Goal: Information Seeking & Learning: Learn about a topic

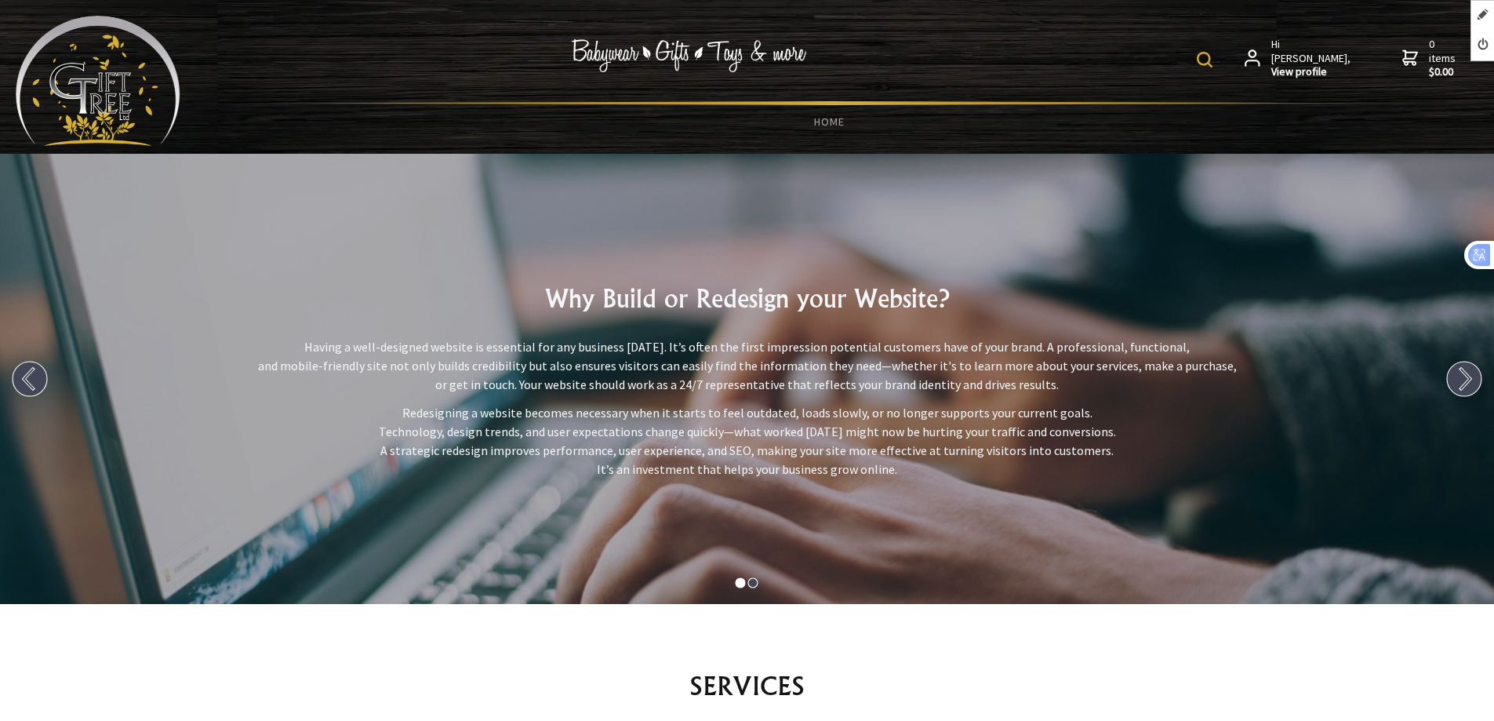
scroll to position [11643, 0]
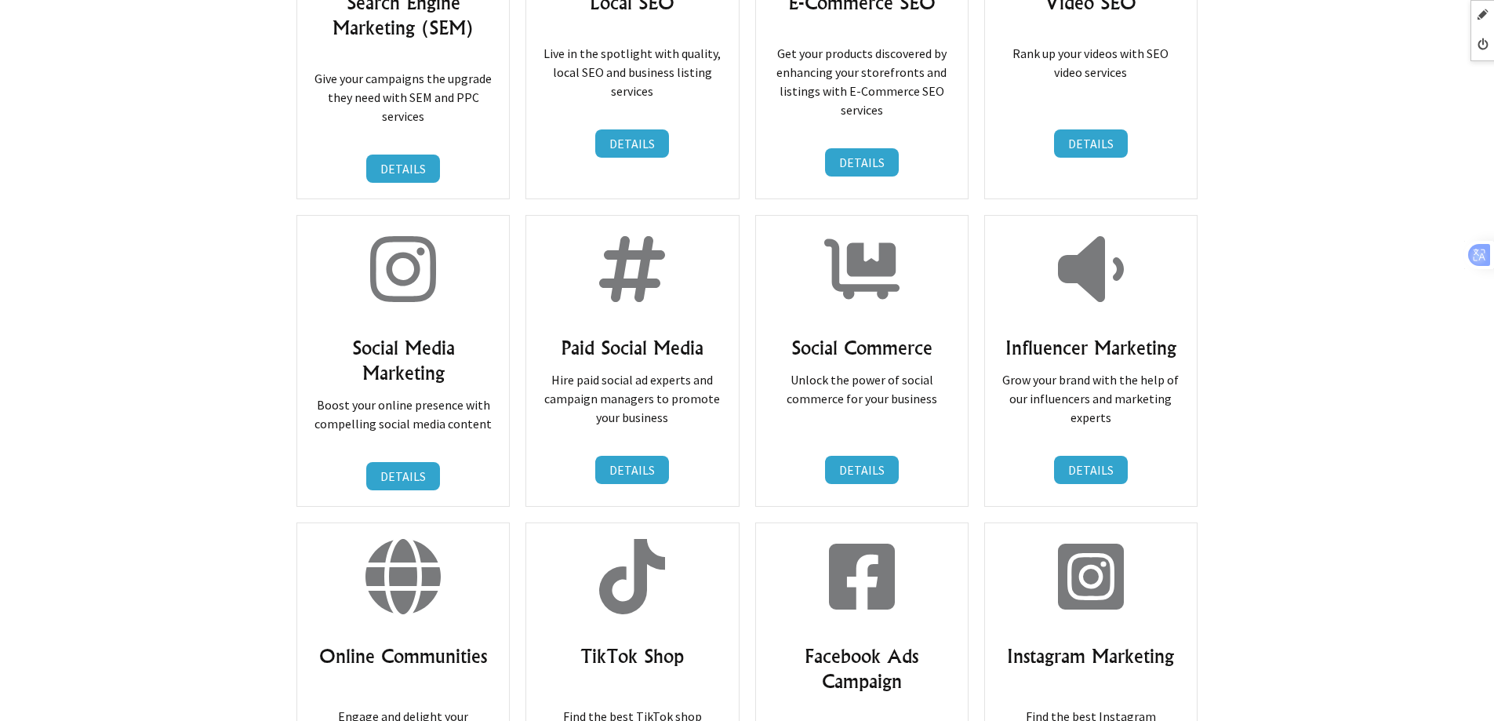
scroll to position [11094, 0]
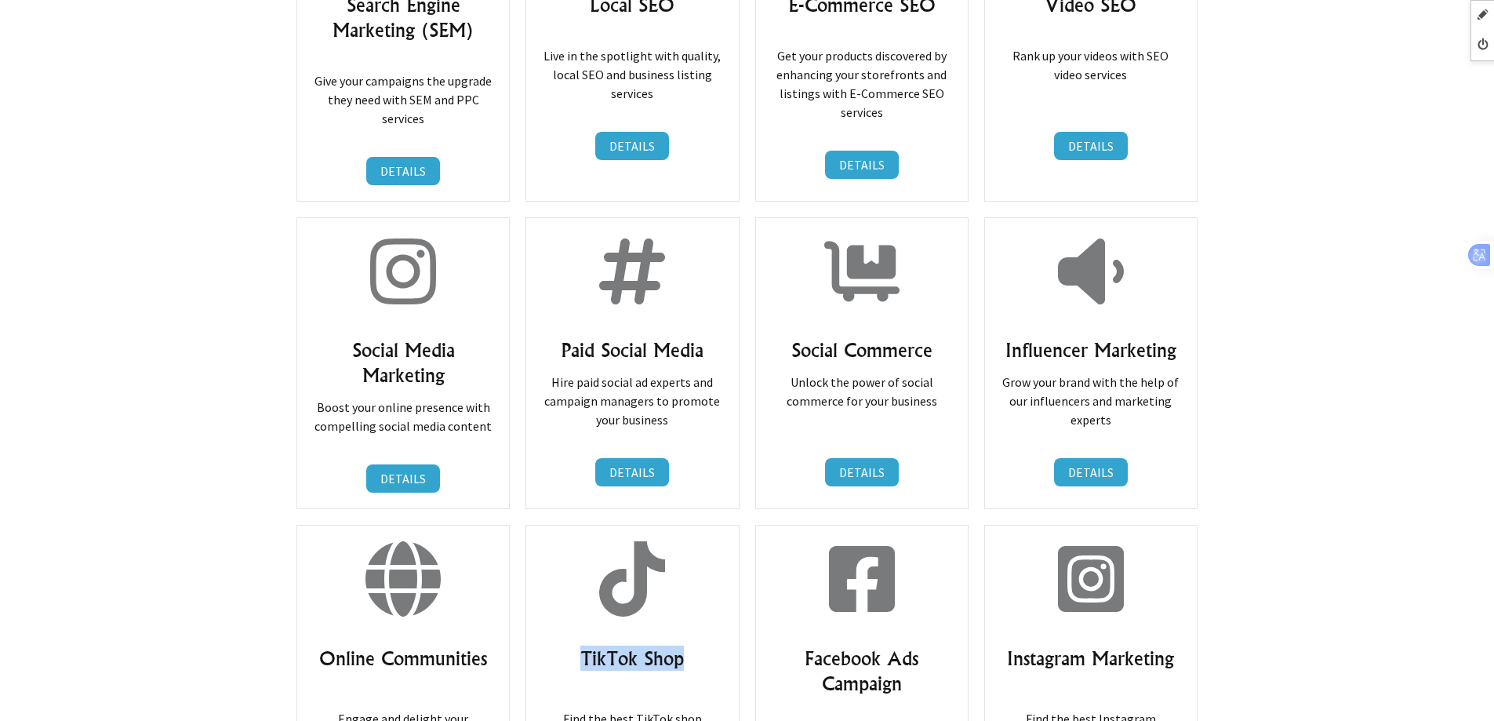
drag, startPoint x: 579, startPoint y: 514, endPoint x: 711, endPoint y: 519, distance: 131.9
click at [711, 646] on h3 "TikTok Shop" at bounding box center [632, 658] width 180 height 25
copy h3 "TikTok Shop"
drag, startPoint x: 802, startPoint y: 507, endPoint x: 929, endPoint y: 557, distance: 135.9
click at [929, 557] on div "Facebook Ads Campaign Find the best Facebook Ads Campaign services you need to …" at bounding box center [861, 713] width 213 height 377
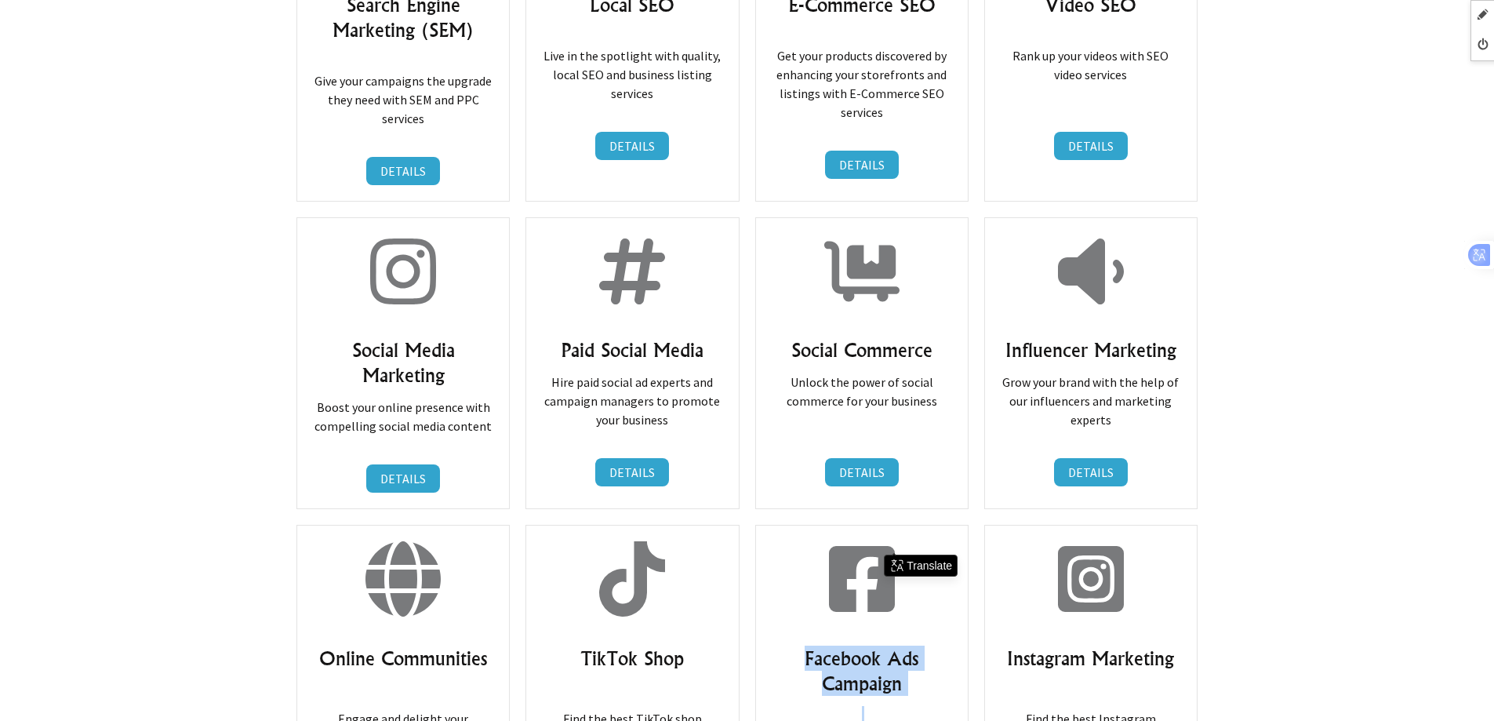
copy div "Facebook Ads Campaign"
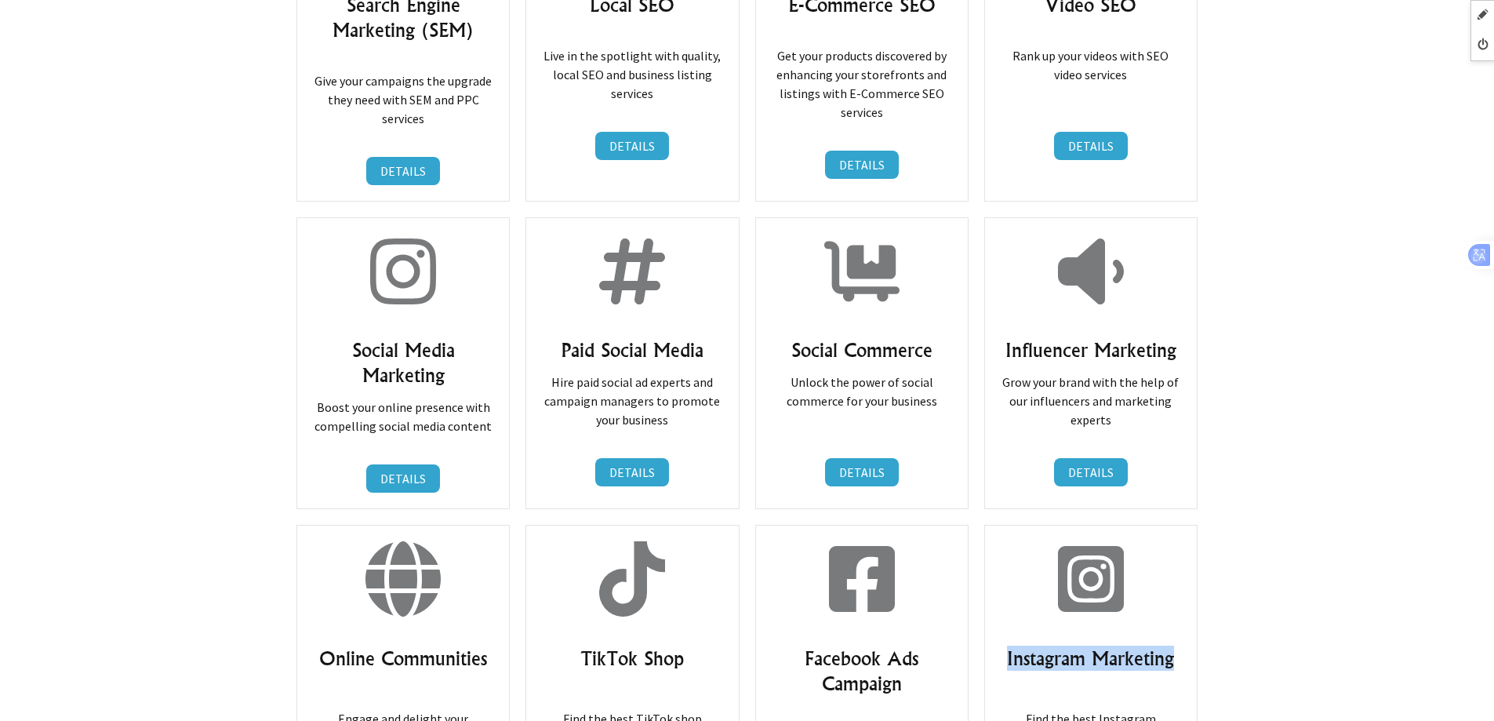
drag, startPoint x: 1004, startPoint y: 515, endPoint x: 1210, endPoint y: 511, distance: 206.3
copy h3 "Instagram Marketing"
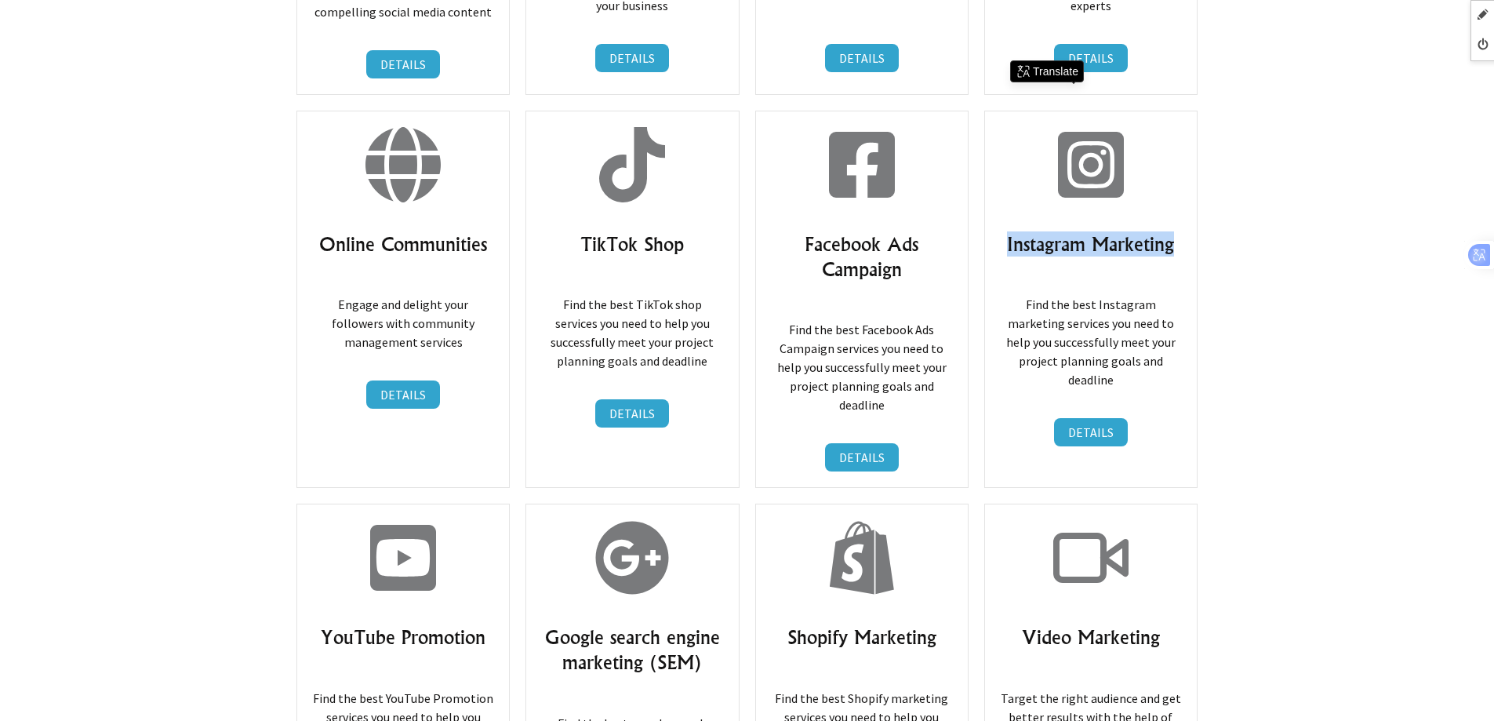
scroll to position [11643, 0]
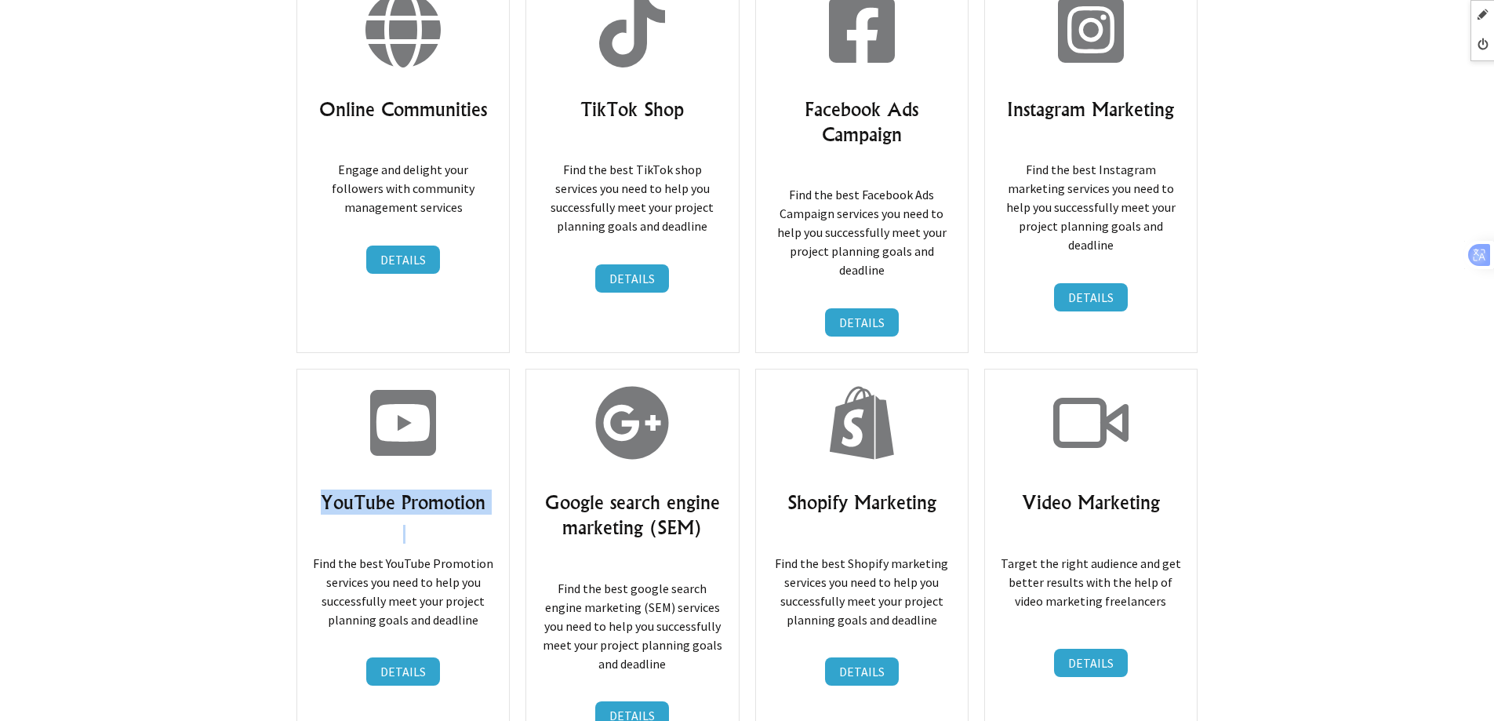
drag, startPoint x: 317, startPoint y: 349, endPoint x: 504, endPoint y: 375, distance: 189.3
click at [504, 375] on div "YouTube Promotion Find the best YouTube Promotion services you need to help you…" at bounding box center [403, 557] width 213 height 377
copy div "YouTube Promotion"
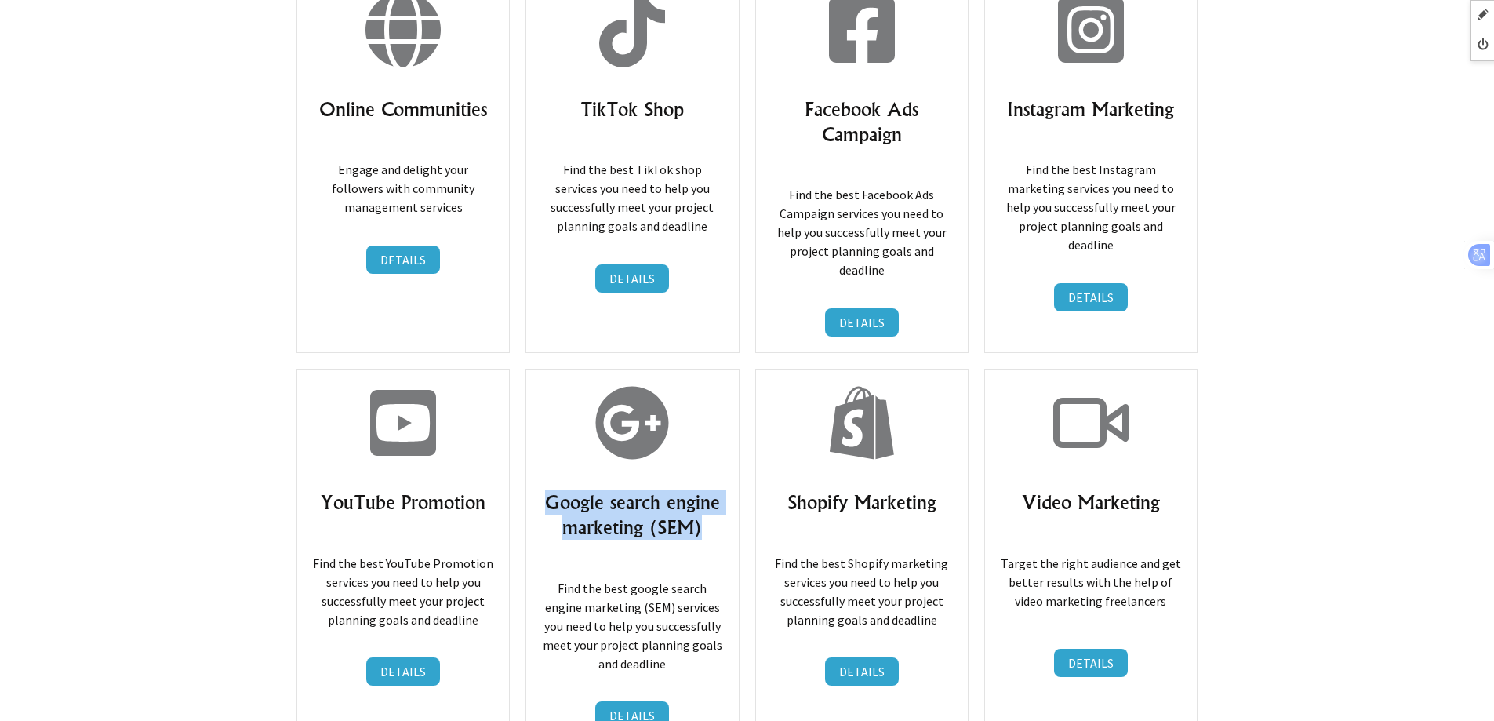
drag, startPoint x: 561, startPoint y: 349, endPoint x: 728, endPoint y: 378, distance: 169.6
click at [728, 378] on div "Google search engine marketing (SEM) Find the best google search engine marketi…" at bounding box center [632, 557] width 213 height 377
copy h3 "Google search engine marketing (SEM)"
drag, startPoint x: 781, startPoint y: 353, endPoint x: 973, endPoint y: 355, distance: 192.2
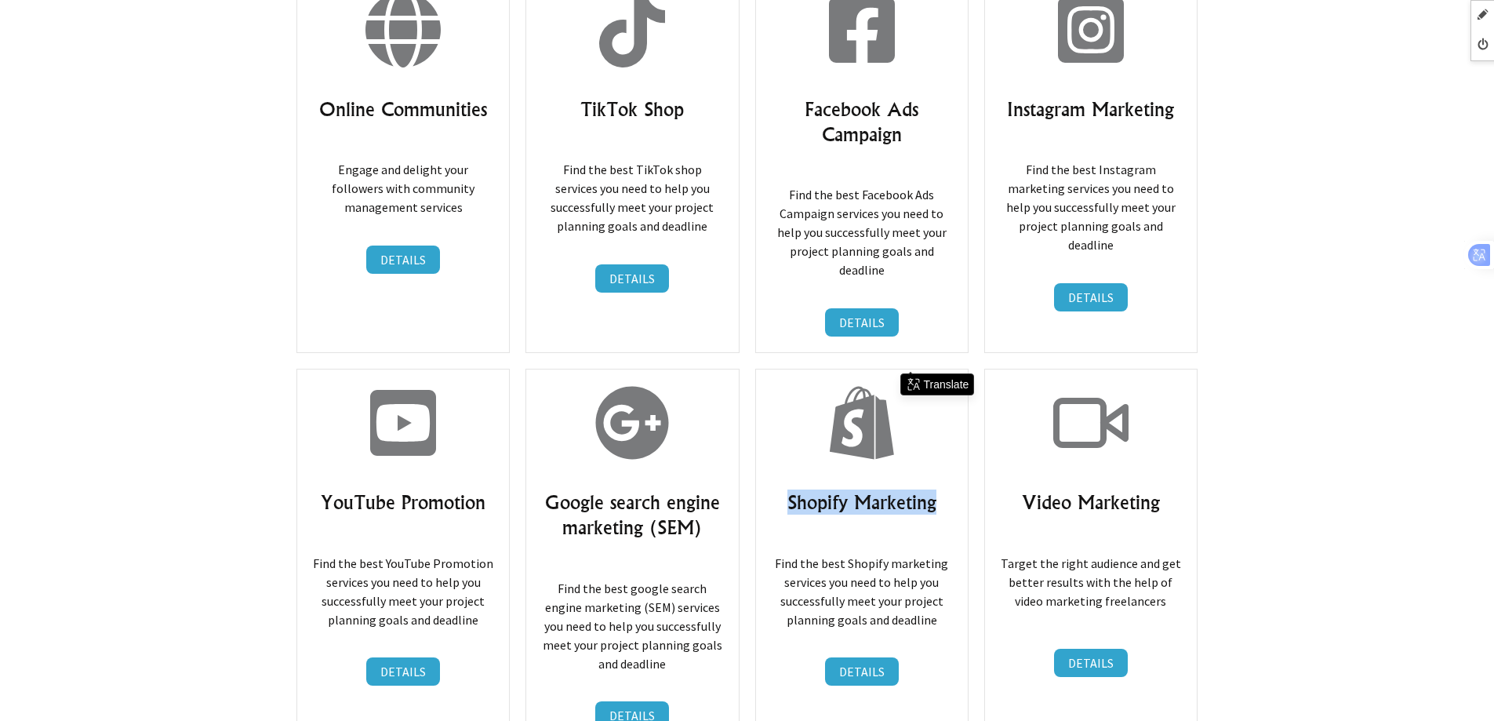
copy h3 "Shopify Marketing"
click at [1028, 489] on h3 "Video Marketing" at bounding box center [1091, 501] width 180 height 25
drag, startPoint x: 1024, startPoint y: 353, endPoint x: 1199, endPoint y: 353, distance: 175.7
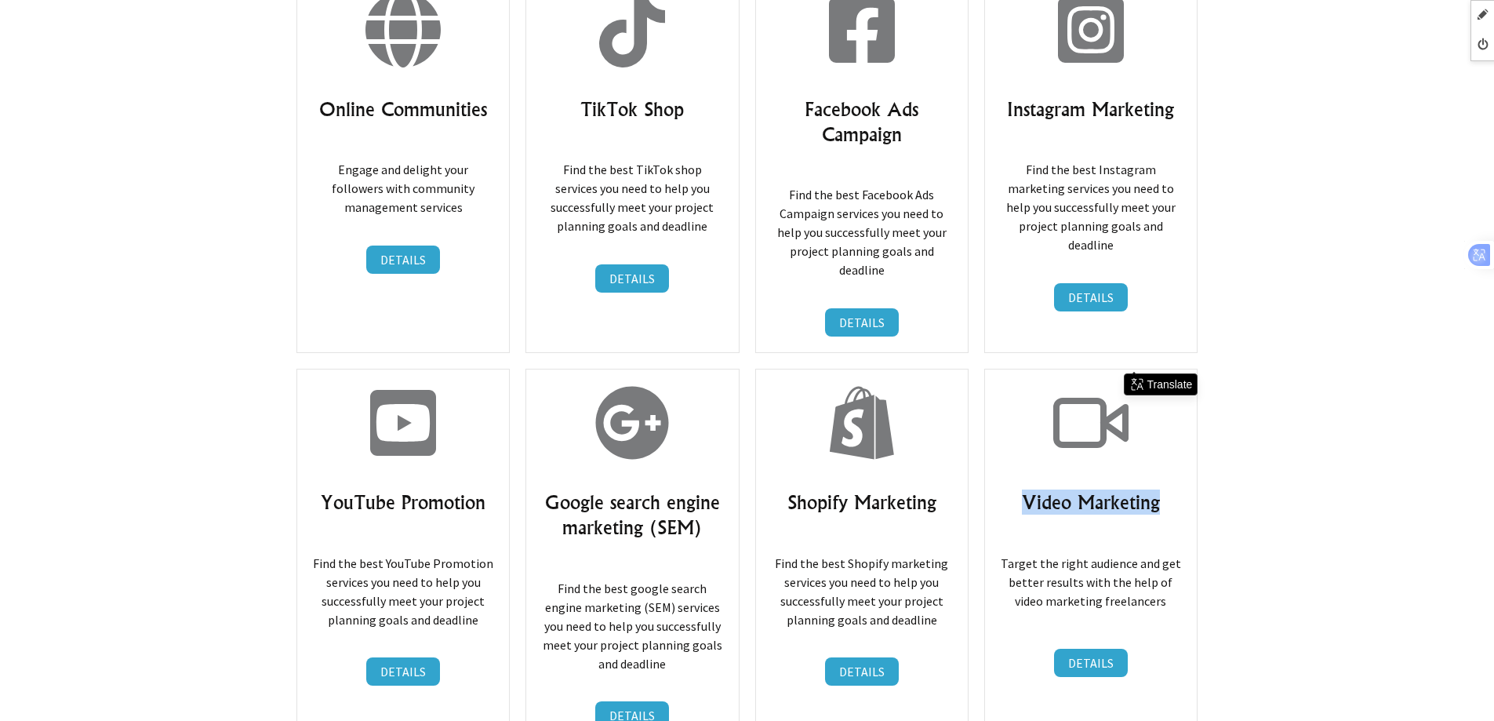
copy h3 "Video Marketing"
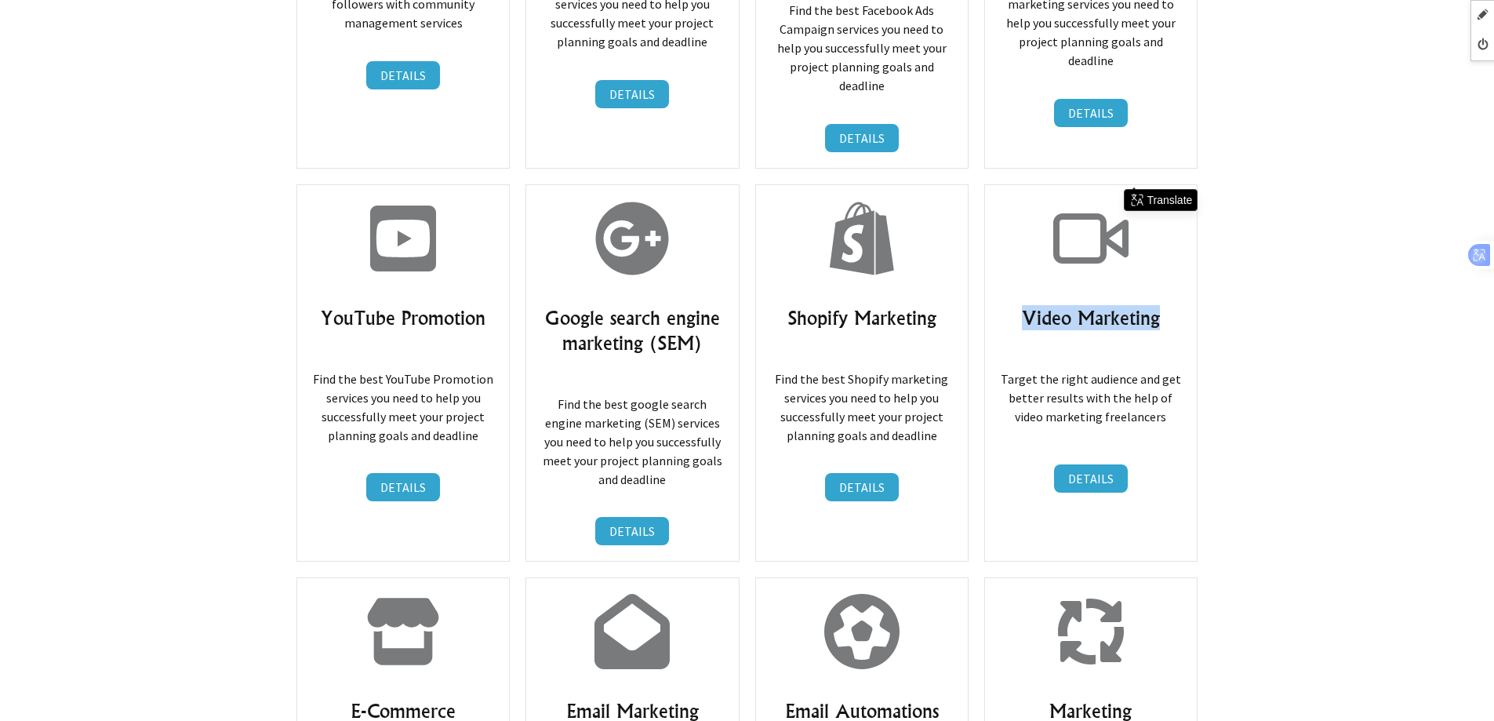
scroll to position [11957, 0]
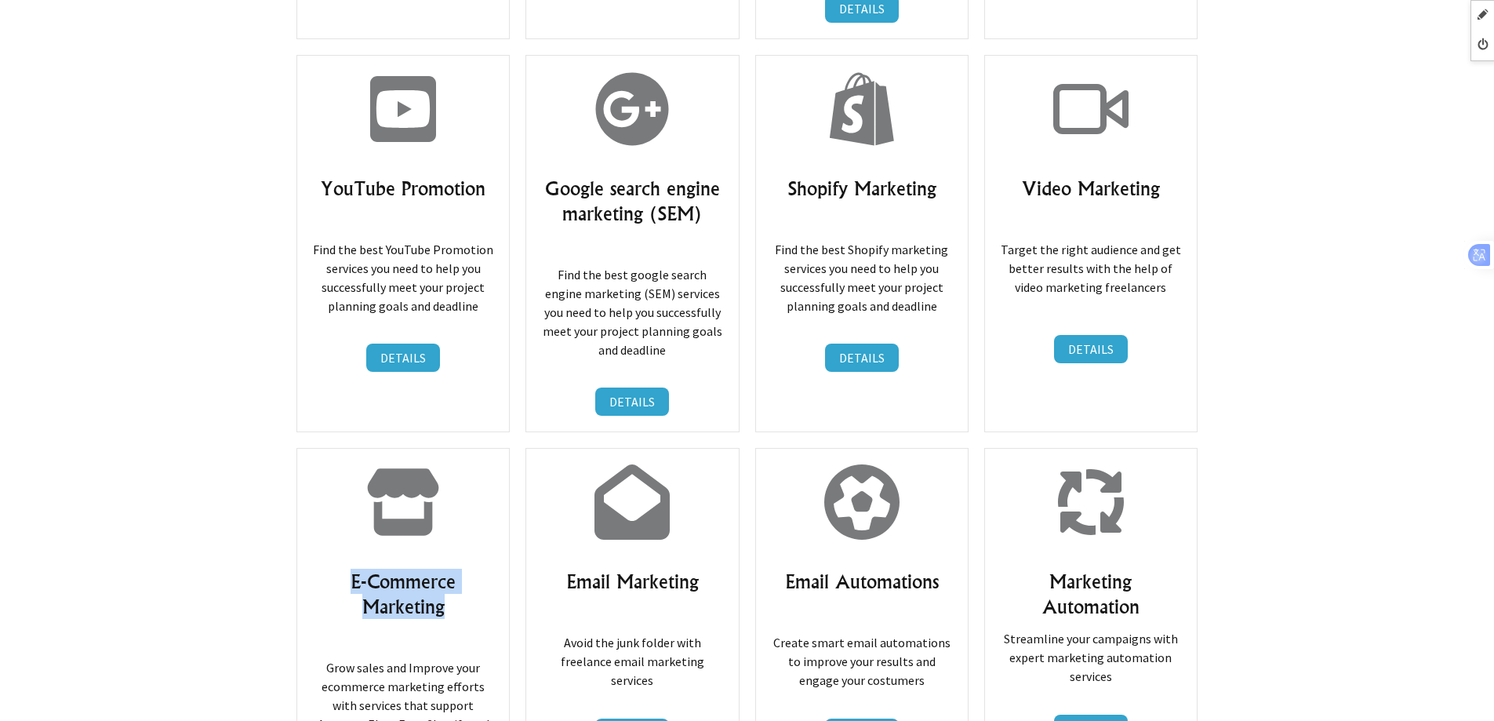
drag, startPoint x: 347, startPoint y: 434, endPoint x: 475, endPoint y: 459, distance: 129.5
click at [475, 569] on h3 "E-Commerce Marketing" at bounding box center [403, 594] width 180 height 50
copy h3 "E-Commerce Marketing"
drag, startPoint x: 553, startPoint y: 438, endPoint x: 700, endPoint y: 435, distance: 147.5
click at [700, 569] on h3 "Email Marketing" at bounding box center [632, 581] width 180 height 25
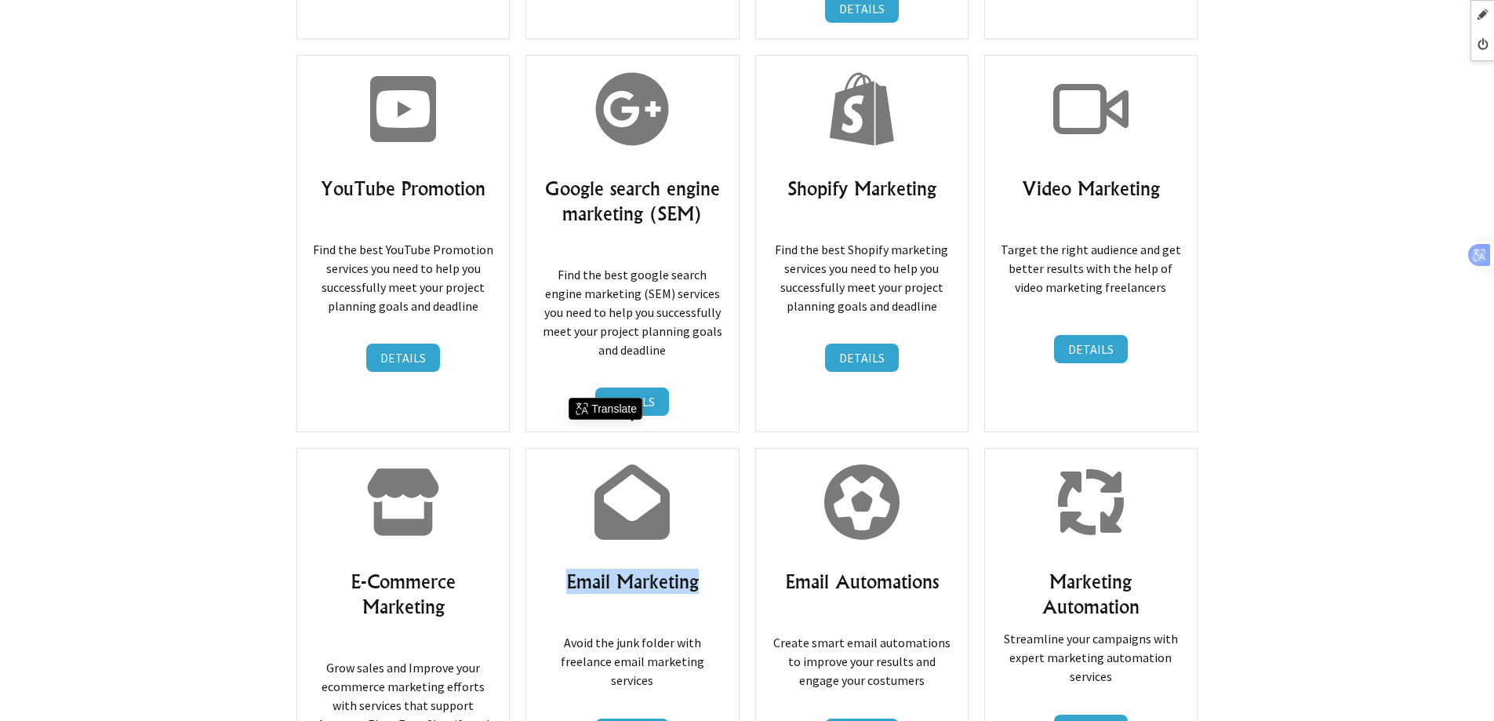
copy h3 "Email Marketing"
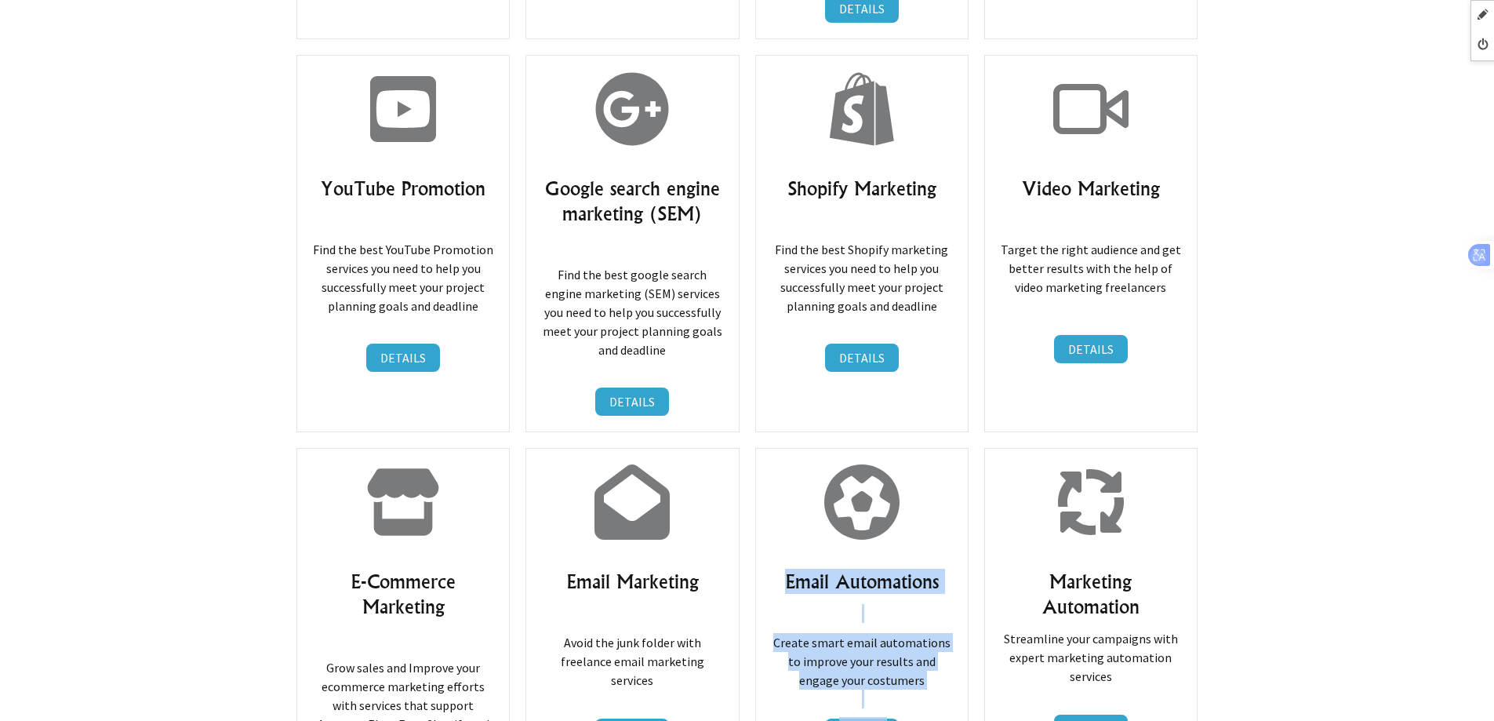
drag, startPoint x: 929, startPoint y: 433, endPoint x: 1035, endPoint y: 433, distance: 106.7
click at [881, 569] on h3 "Email Automations" at bounding box center [862, 581] width 180 height 25
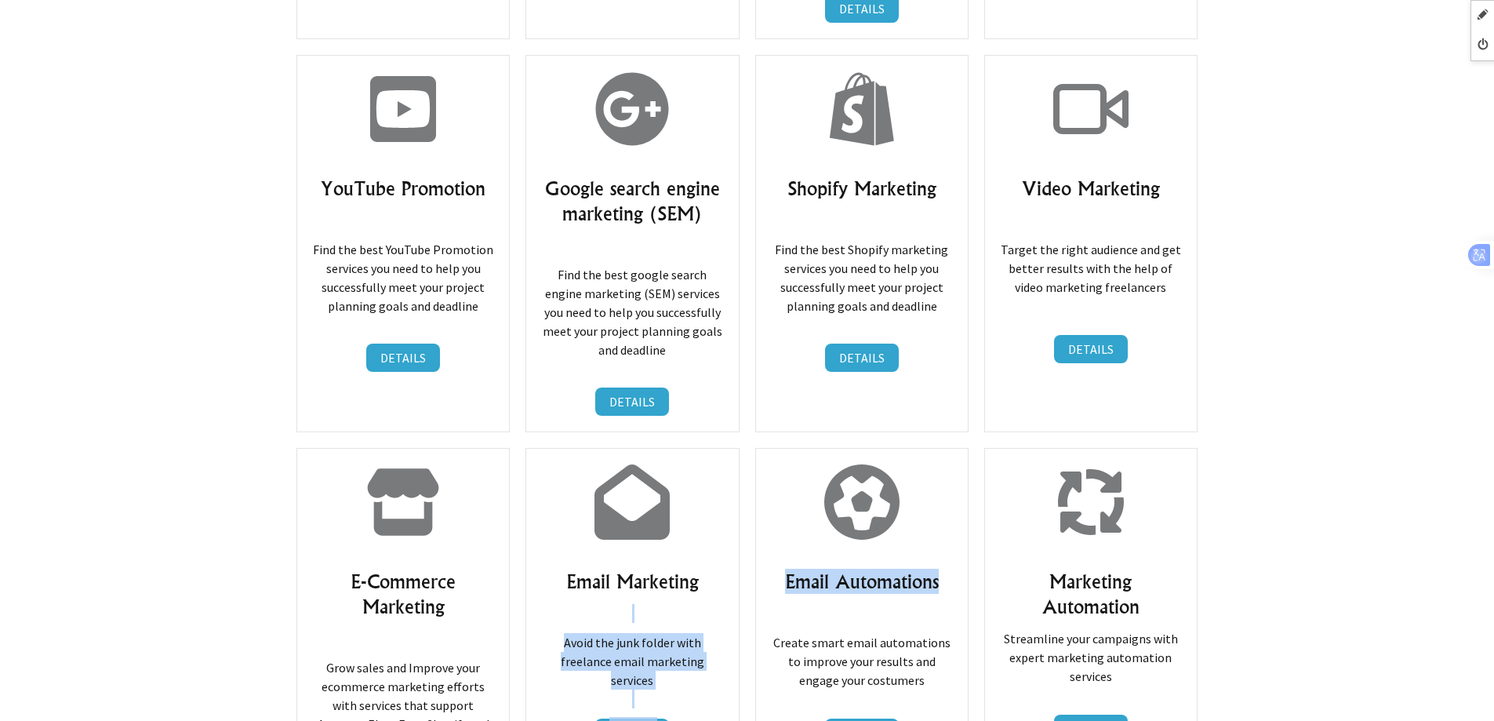
drag, startPoint x: 810, startPoint y: 437, endPoint x: 742, endPoint y: 437, distance: 67.5
click at [822, 569] on h3 "Email Automations" at bounding box center [862, 581] width 180 height 25
drag, startPoint x: 779, startPoint y: 436, endPoint x: 965, endPoint y: 435, distance: 185.9
click at [965, 448] on div "Email Automations Create smart email automations to improve your results and en…" at bounding box center [861, 636] width 213 height 377
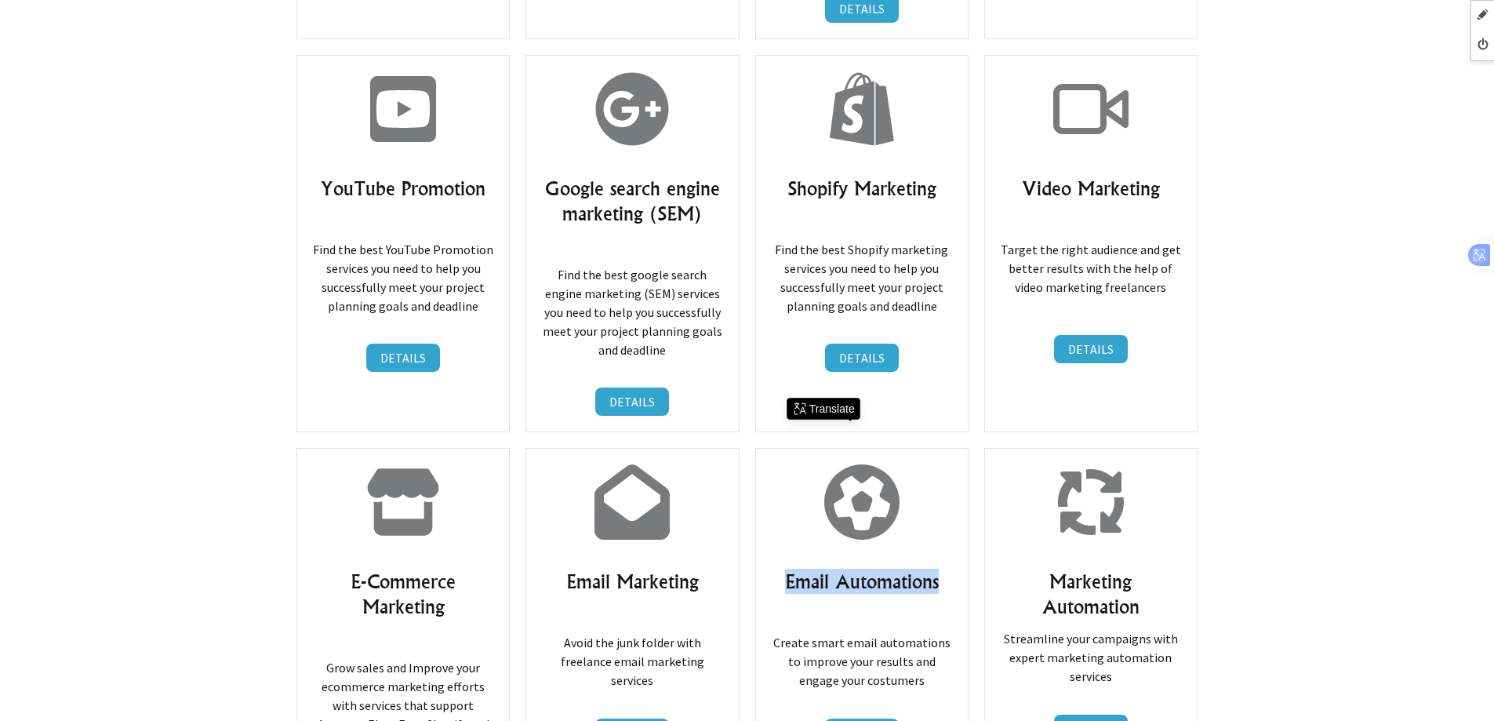
copy h3 "Email Automations"
drag, startPoint x: 1038, startPoint y: 432, endPoint x: 1170, endPoint y: 459, distance: 135.2
click at [1170, 569] on h3 "Marketing Automation" at bounding box center [1091, 594] width 180 height 50
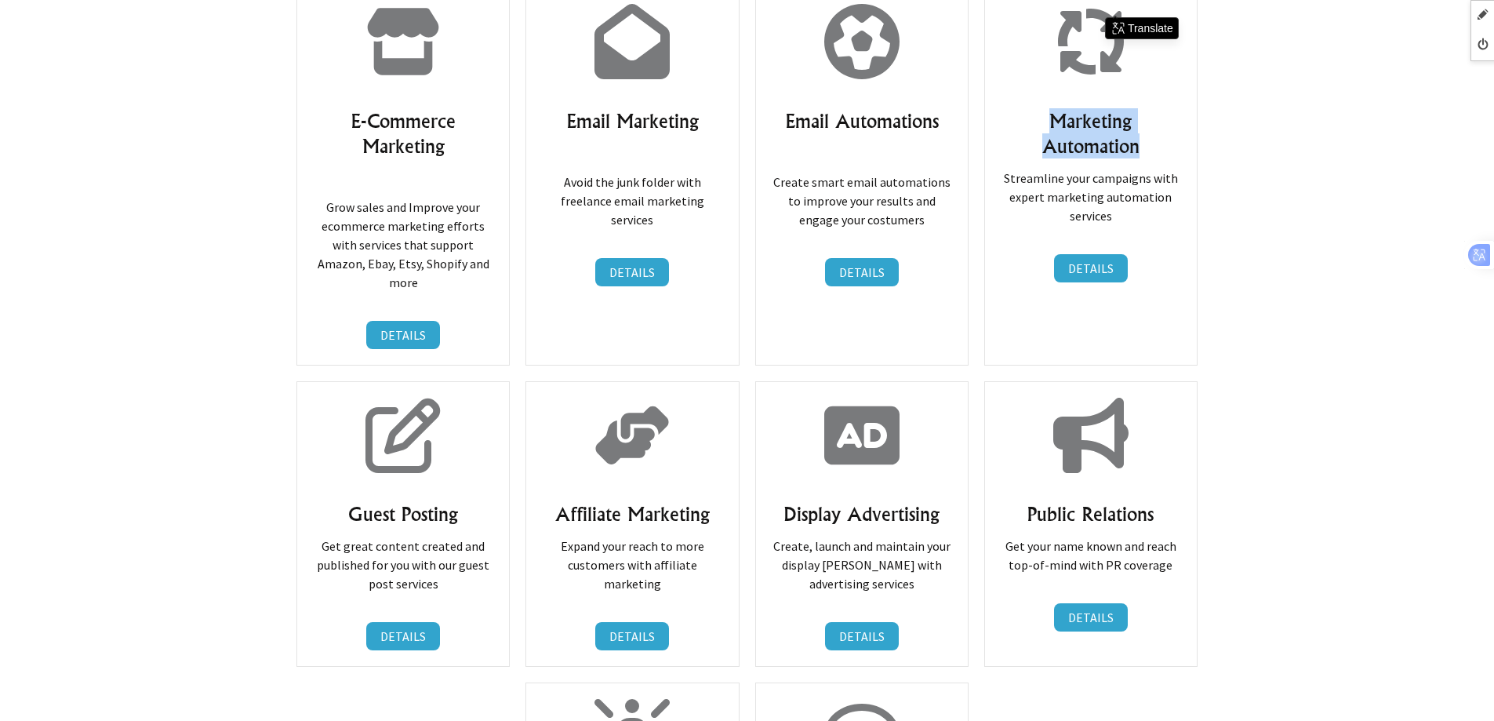
scroll to position [12506, 0]
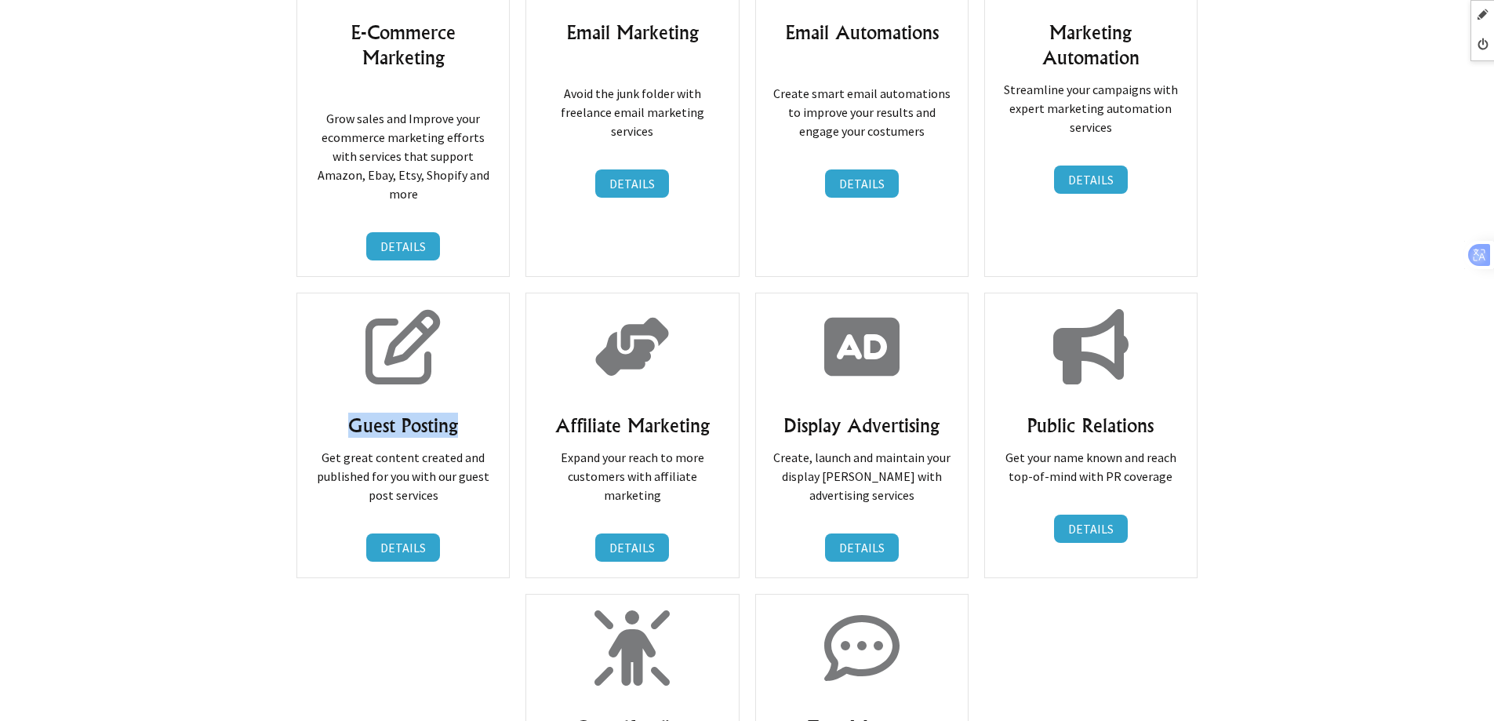
drag, startPoint x: 342, startPoint y: 259, endPoint x: 468, endPoint y: 258, distance: 126.3
click at [468, 413] on h3 "Guest Posting" at bounding box center [403, 425] width 180 height 25
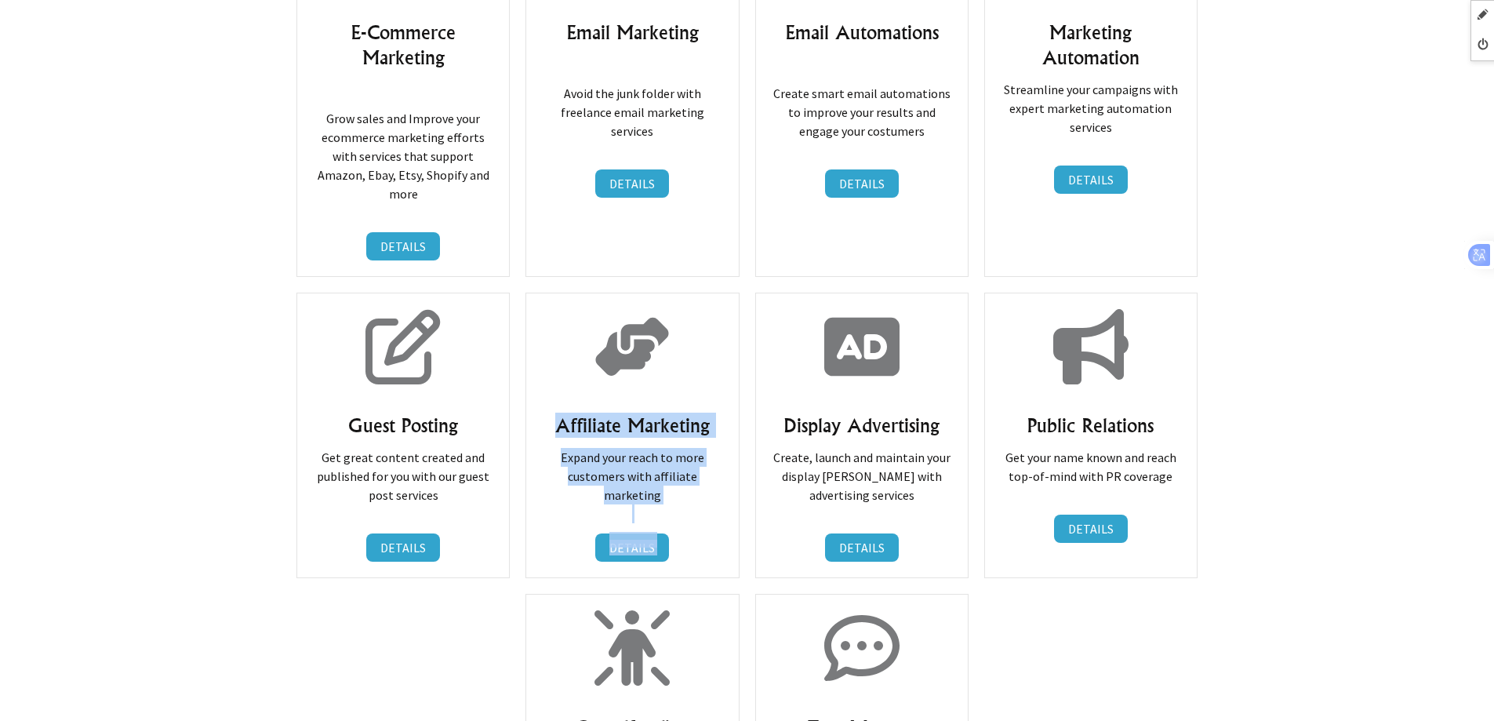
drag, startPoint x: 554, startPoint y: 260, endPoint x: 760, endPoint y: 260, distance: 206.3
click at [720, 413] on h3 "Affiliate Marketing" at bounding box center [632, 425] width 180 height 25
drag, startPoint x: 710, startPoint y: 262, endPoint x: 557, endPoint y: 232, distance: 155.8
click at [557, 293] on div "Affiliate Marketing Expand your reach to more customers with affiliate marketin…" at bounding box center [632, 436] width 213 height 286
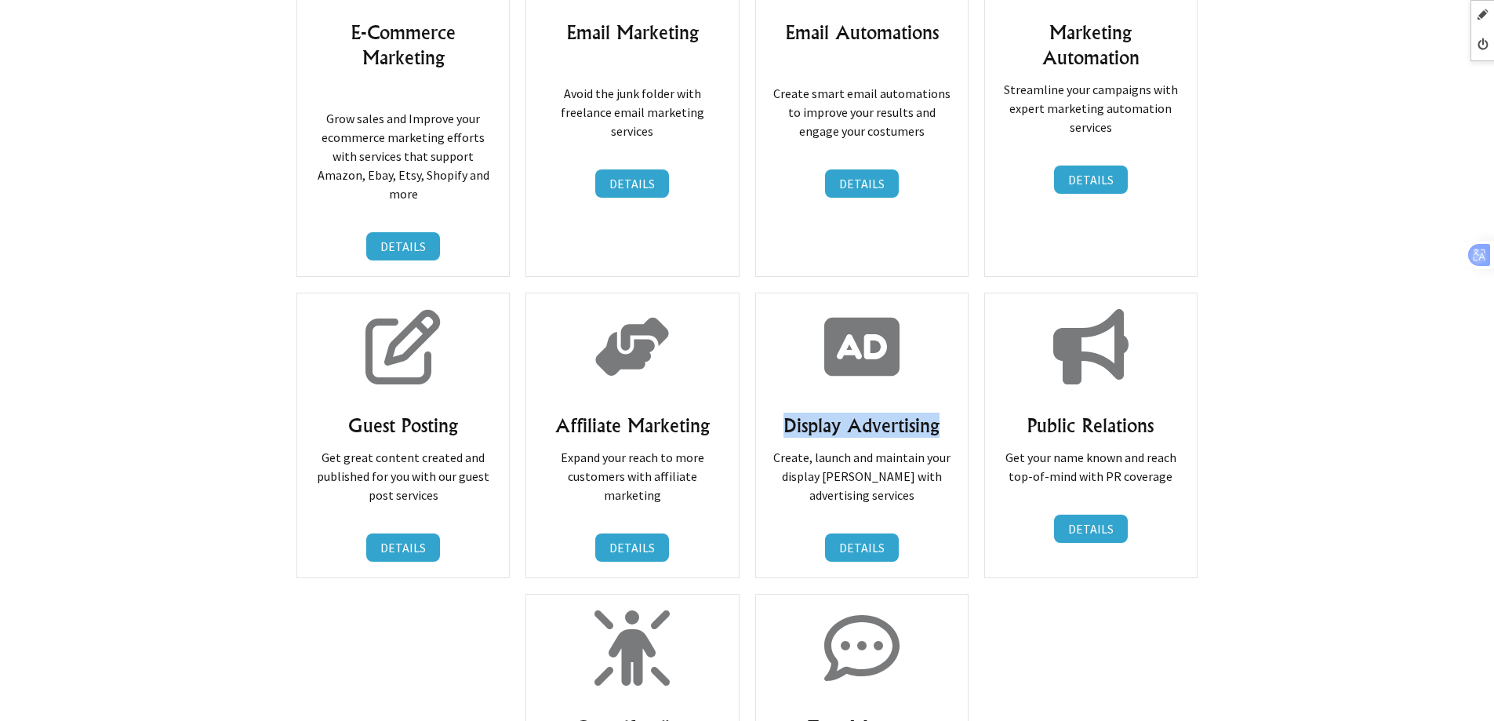
drag, startPoint x: 781, startPoint y: 266, endPoint x: 952, endPoint y: 260, distance: 171.1
click at [952, 293] on div "Display Advertising Create, launch and maintain your display ad campaigns with …" at bounding box center [861, 436] width 213 height 286
drag, startPoint x: 1021, startPoint y: 260, endPoint x: 1161, endPoint y: 261, distance: 139.6
click at [1161, 413] on h3 "Public Relations" at bounding box center [1091, 425] width 180 height 25
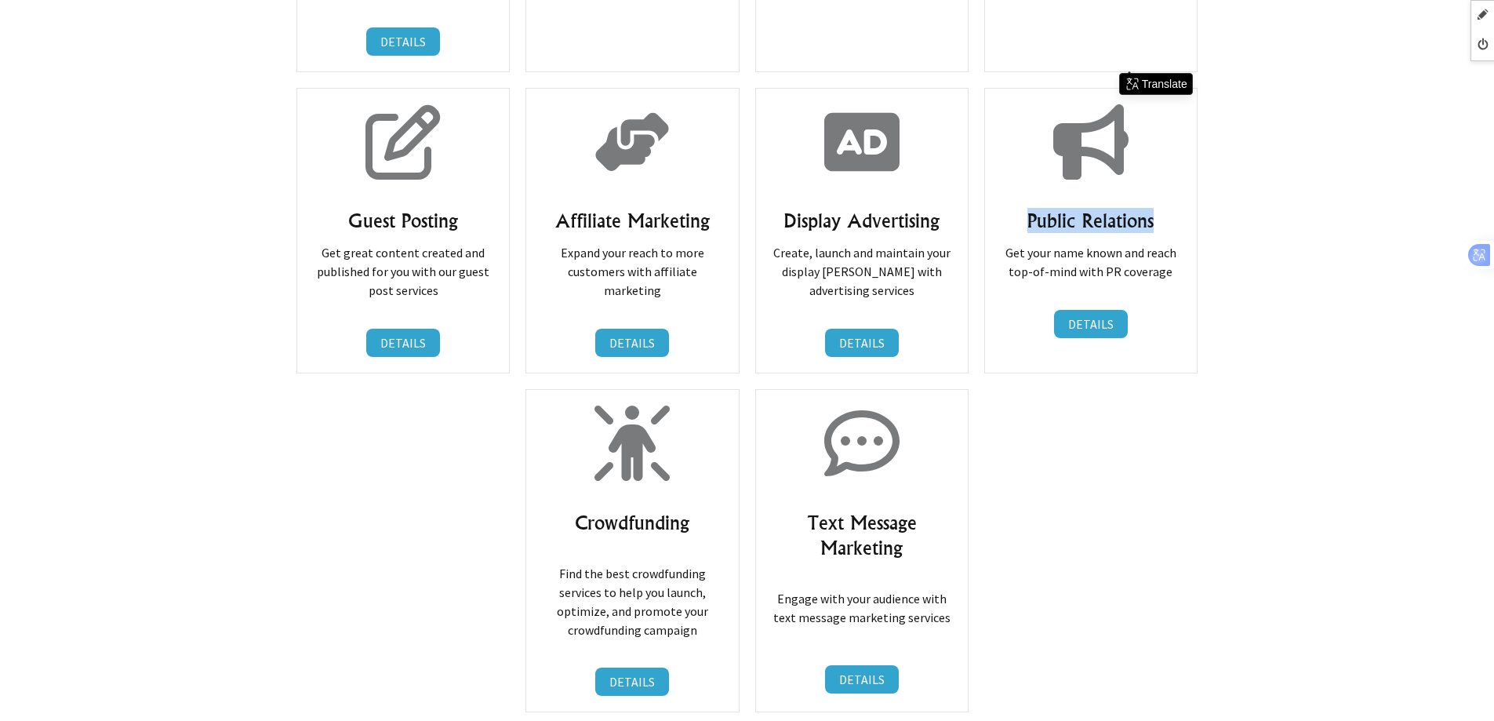
scroll to position [12820, 0]
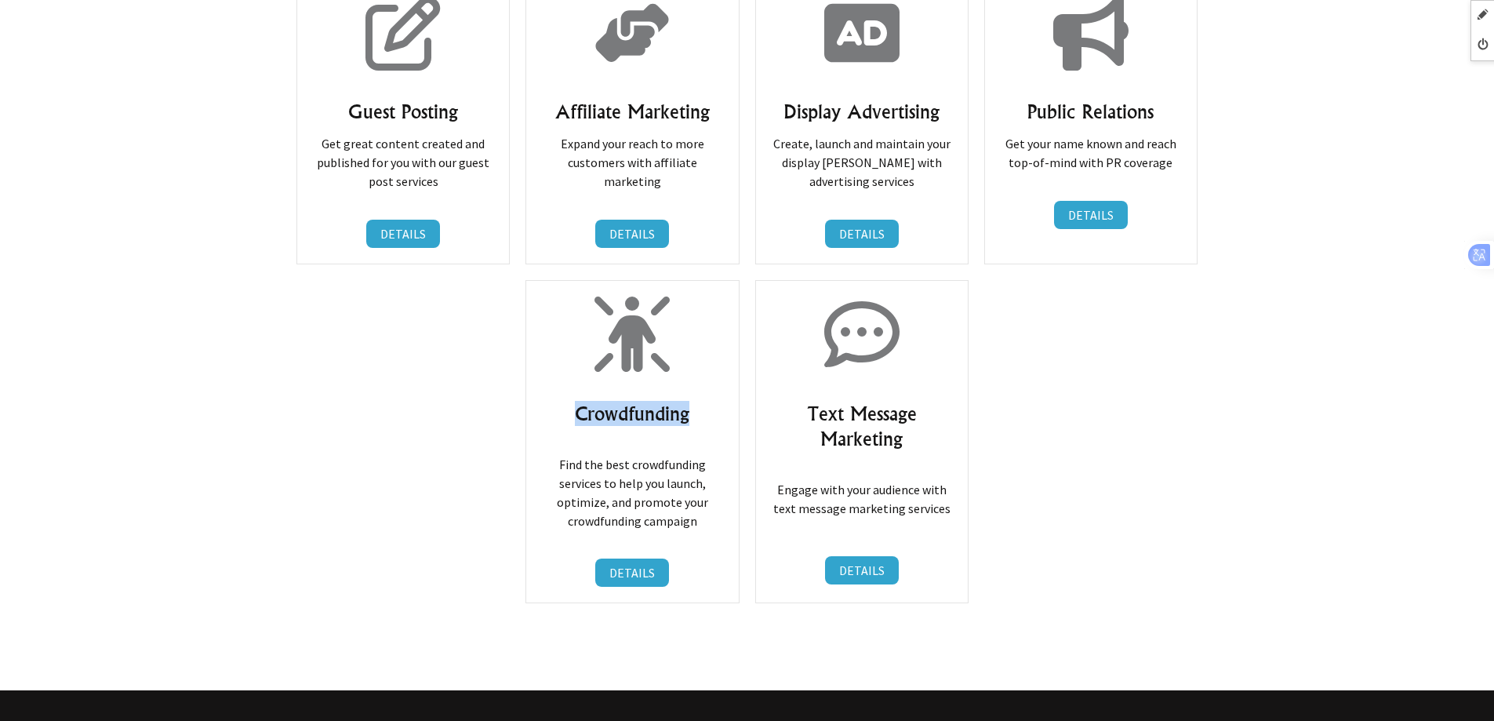
drag, startPoint x: 568, startPoint y: 249, endPoint x: 709, endPoint y: 249, distance: 141.2
click at [709, 401] on h3 "Crowdfunding" at bounding box center [632, 413] width 180 height 25
drag, startPoint x: 806, startPoint y: 246, endPoint x: 944, endPoint y: 275, distance: 141.1
click at [944, 401] on h3 "Text Message Marketing" at bounding box center [862, 426] width 180 height 50
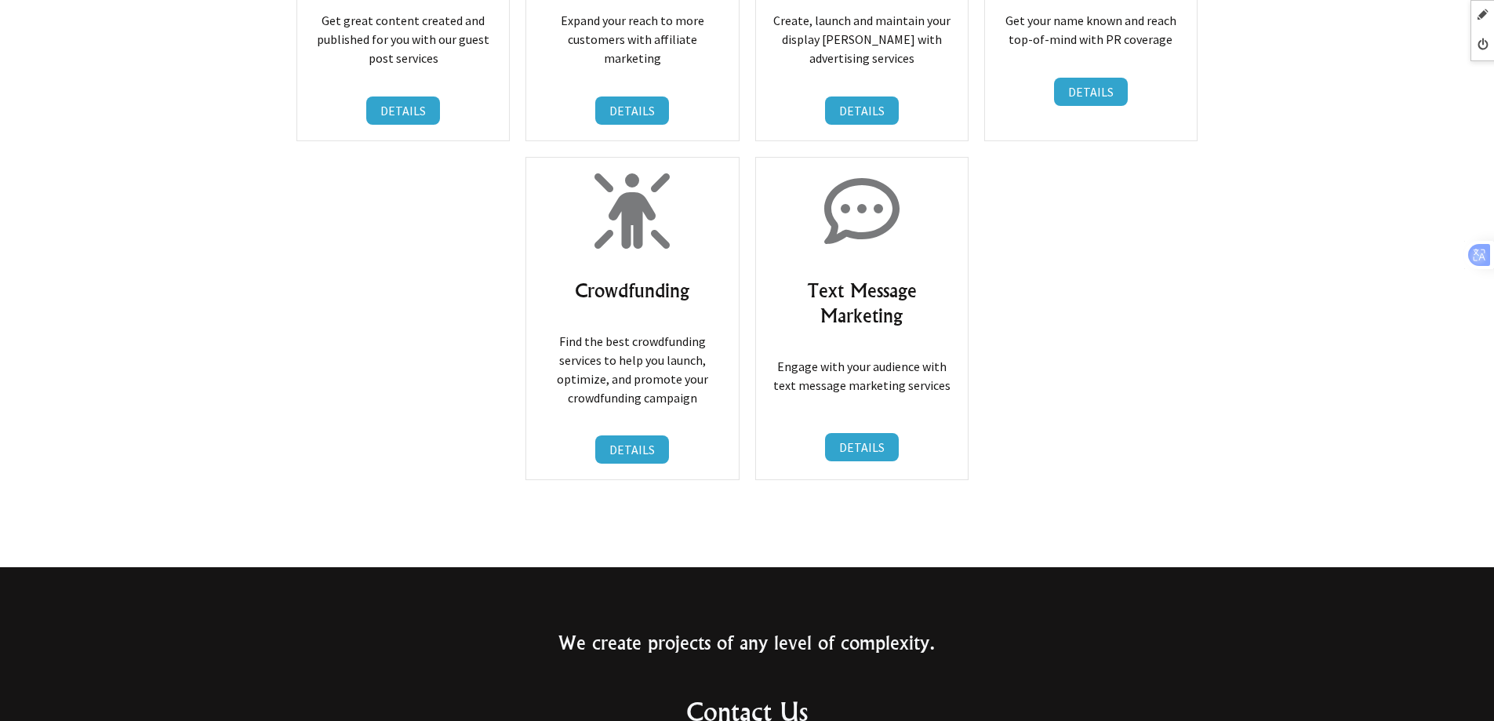
scroll to position [12941, 0]
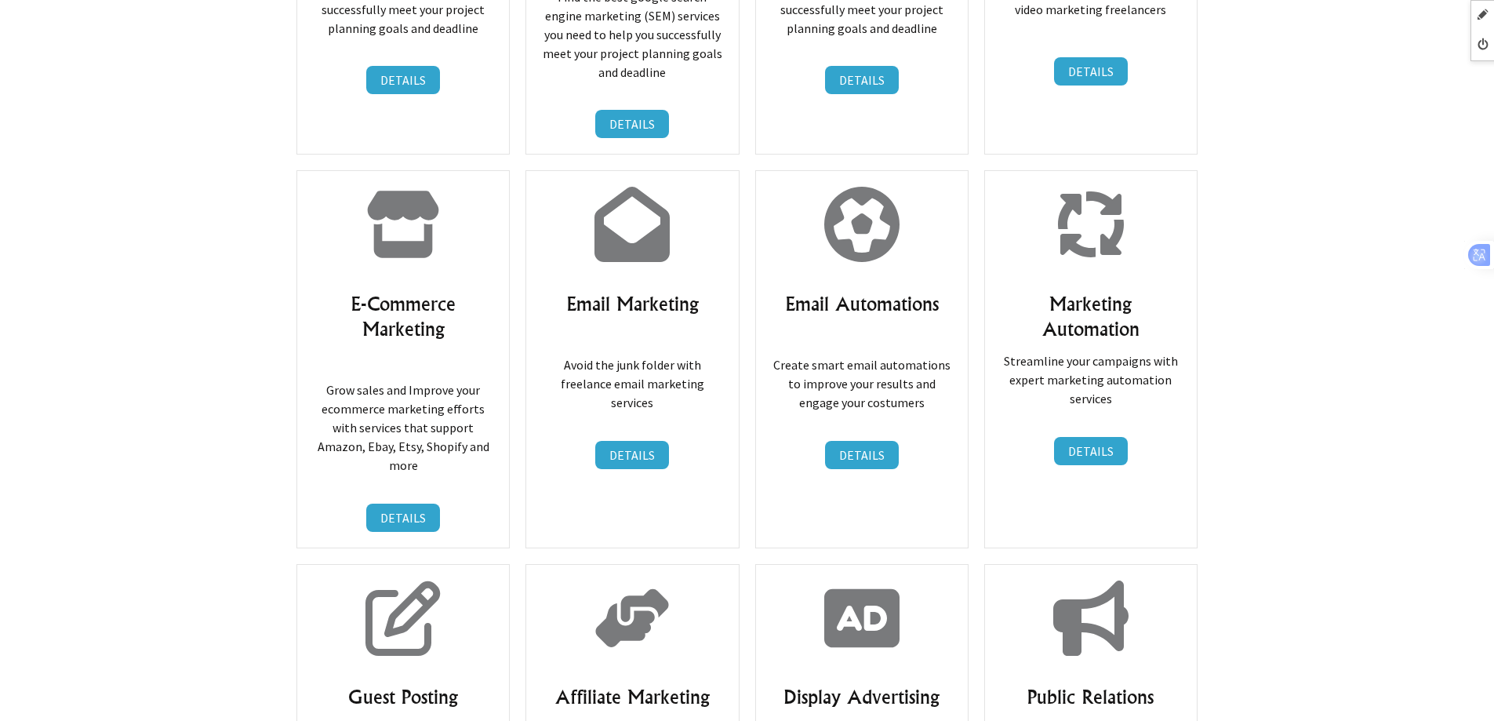
scroll to position [12627, 0]
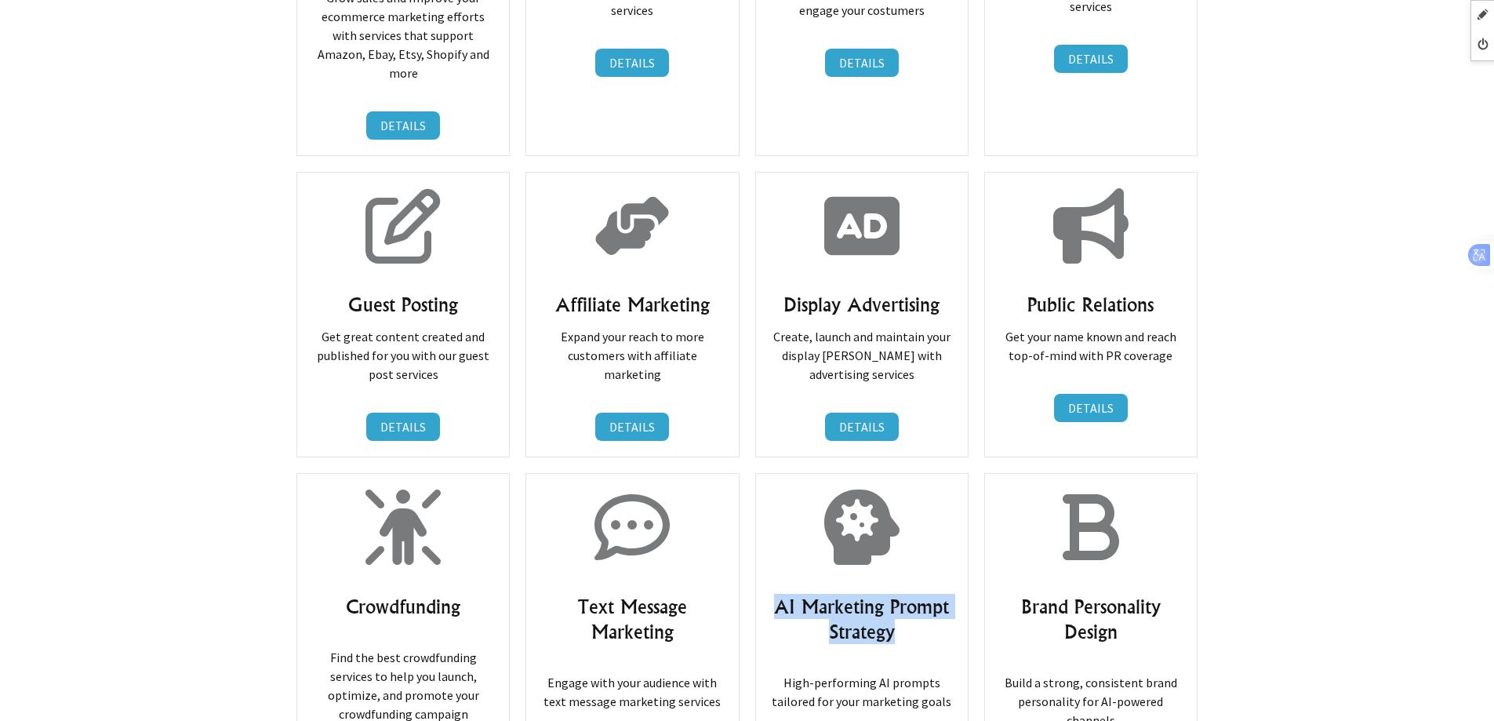
drag, startPoint x: 775, startPoint y: 442, endPoint x: 928, endPoint y: 468, distance: 155.3
click at [928, 594] on h3 "AI Marketing Prompt Strategy" at bounding box center [862, 619] width 180 height 50
copy h3 "AI Marketing Prompt Strategy"
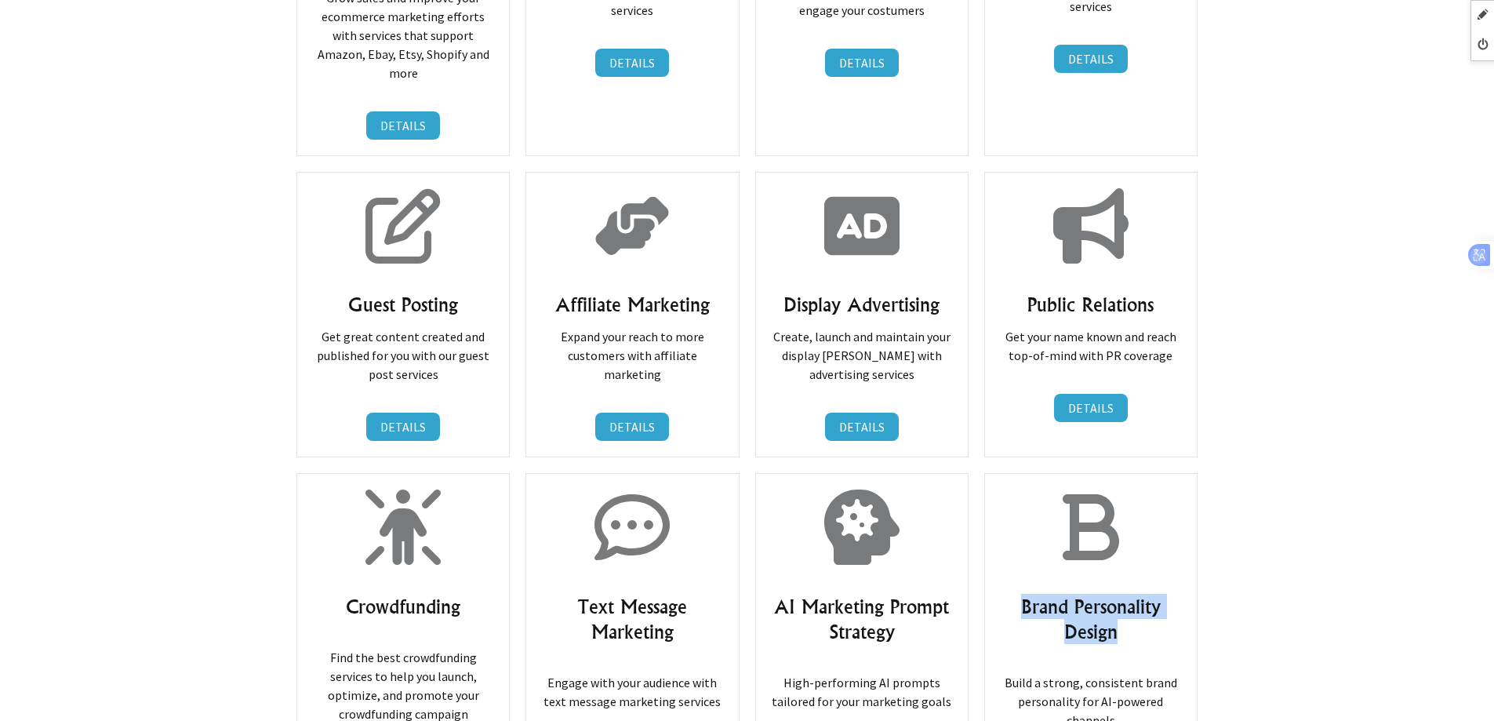
drag, startPoint x: 1027, startPoint y: 442, endPoint x: 1174, endPoint y: 467, distance: 149.5
click at [1174, 594] on h3 "Brand Personality Design" at bounding box center [1091, 619] width 180 height 50
copy h3 "Brand Personality Design"
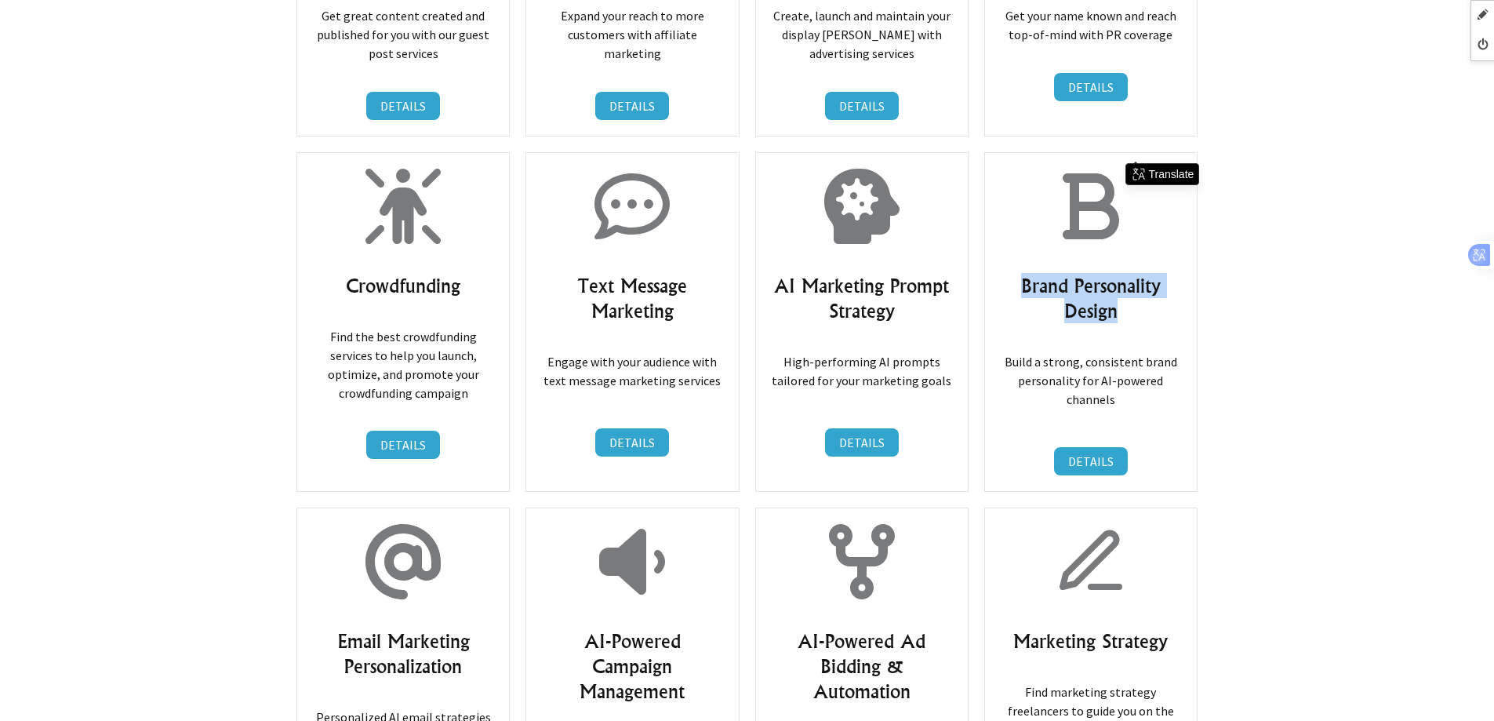
scroll to position [13097, 0]
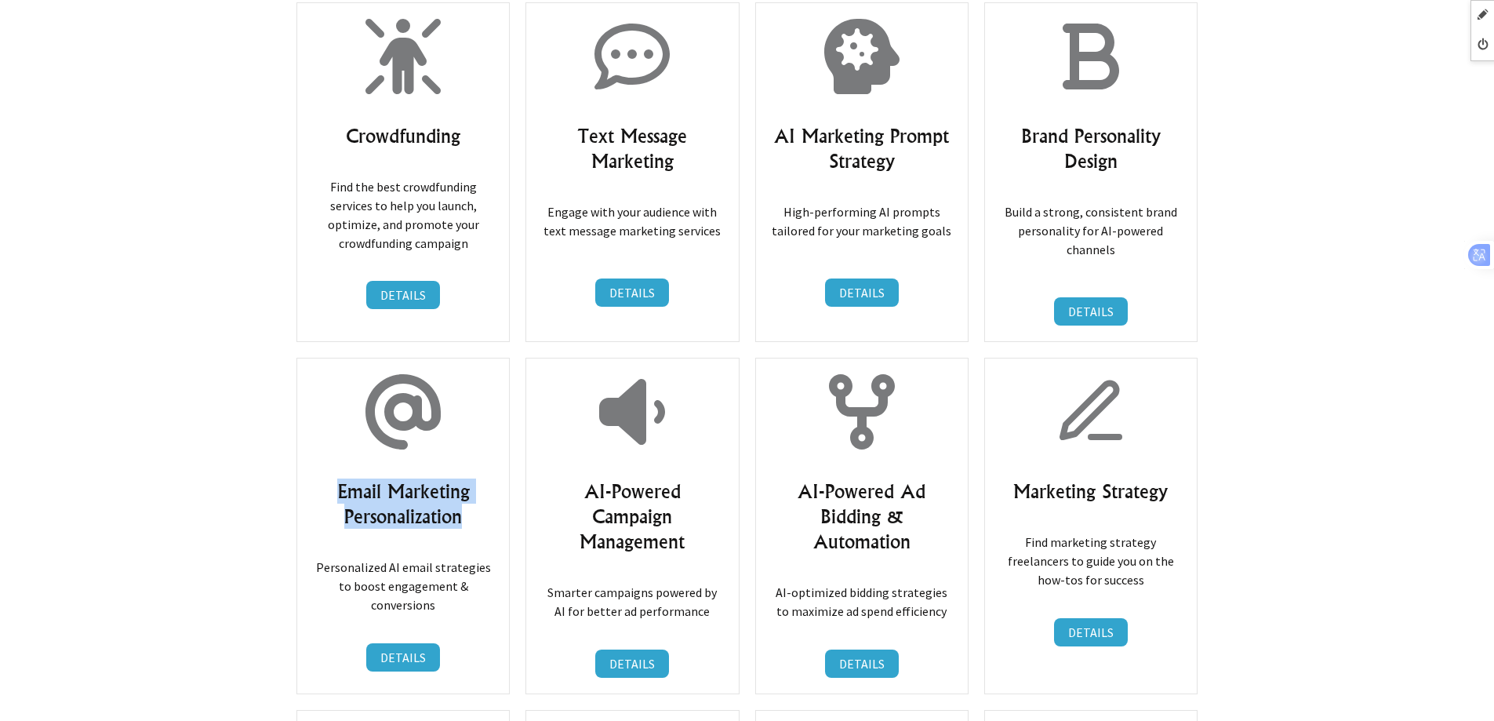
drag, startPoint x: 330, startPoint y: 320, endPoint x: 477, endPoint y: 350, distance: 149.7
click at [477, 478] on h3 "Email Marketing Personalization" at bounding box center [403, 503] width 180 height 50
copy h3 "Email Marketing Personalization"
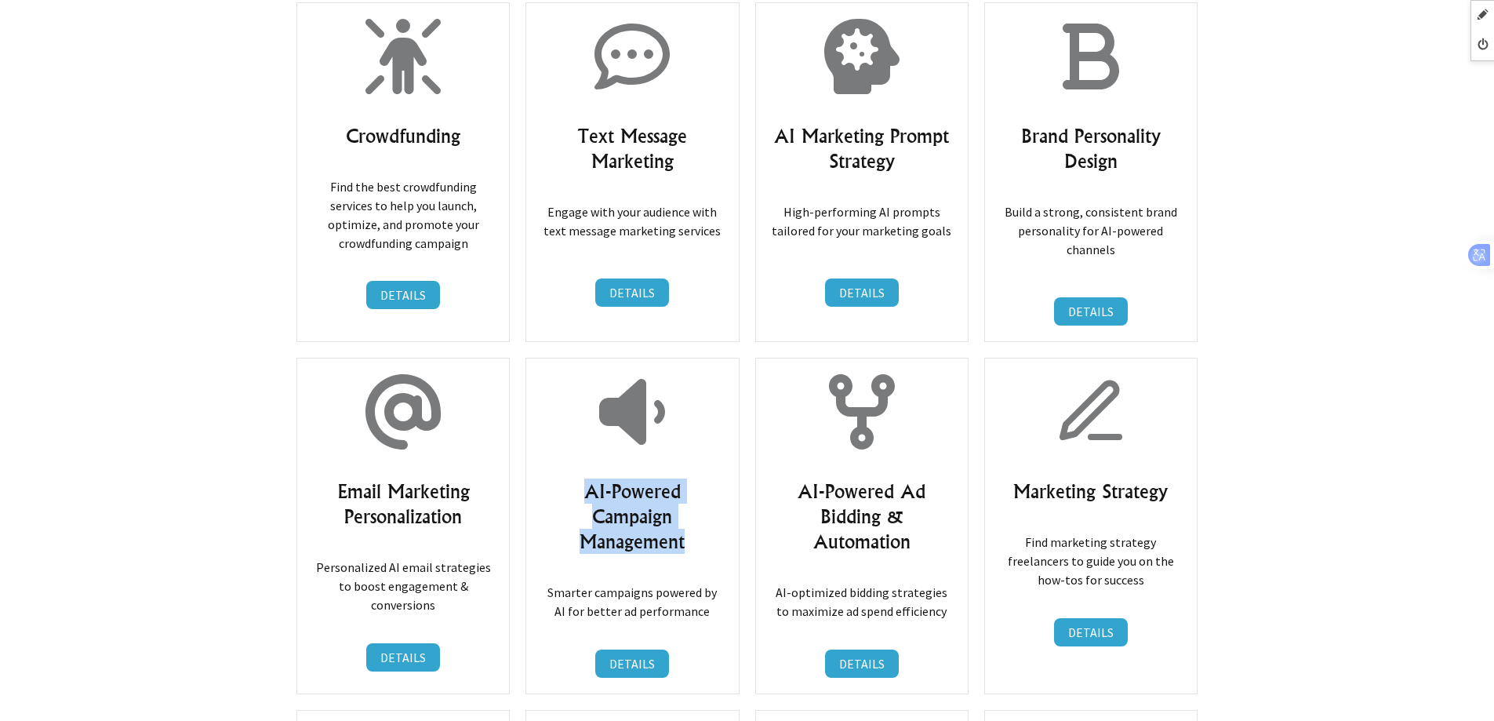
drag, startPoint x: 588, startPoint y: 317, endPoint x: 693, endPoint y: 373, distance: 120.0
click at [693, 478] on h3 "AI-Powered Campaign Management" at bounding box center [632, 515] width 180 height 75
copy h3 "AI-Powered Campaign Management"
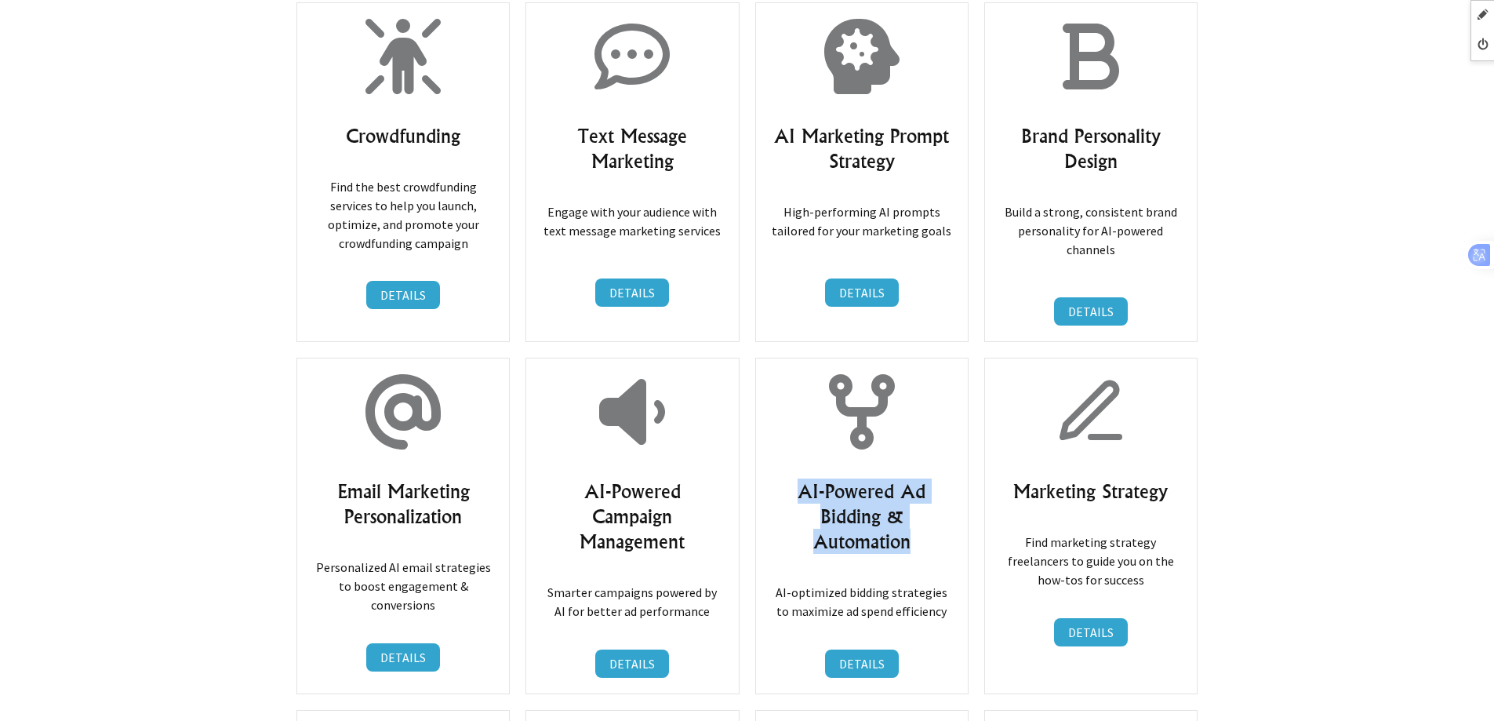
drag, startPoint x: 801, startPoint y: 321, endPoint x: 927, endPoint y: 368, distance: 134.8
click at [927, 478] on h3 "AI-Powered Ad Bidding & Automation" at bounding box center [862, 515] width 180 height 75
copy h3 "AI-Powered Ad Bidding & Automation"
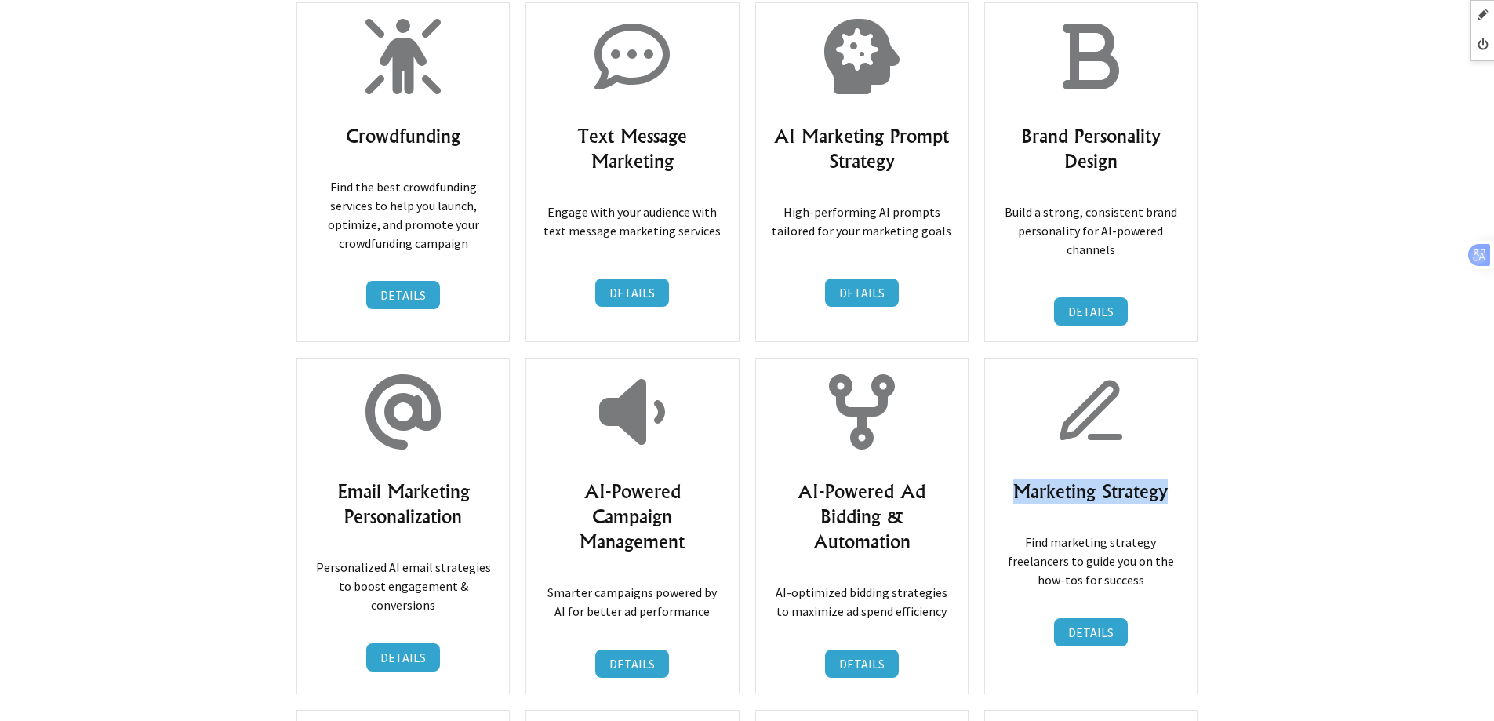
drag, startPoint x: 1101, startPoint y: 324, endPoint x: 1187, endPoint y: 328, distance: 85.6
click at [1187, 358] on div "Marketing Strategy Find marketing strategy freelancers to guide you on the how-…" at bounding box center [1090, 526] width 213 height 336
copy h3 "Marketing Strategy"
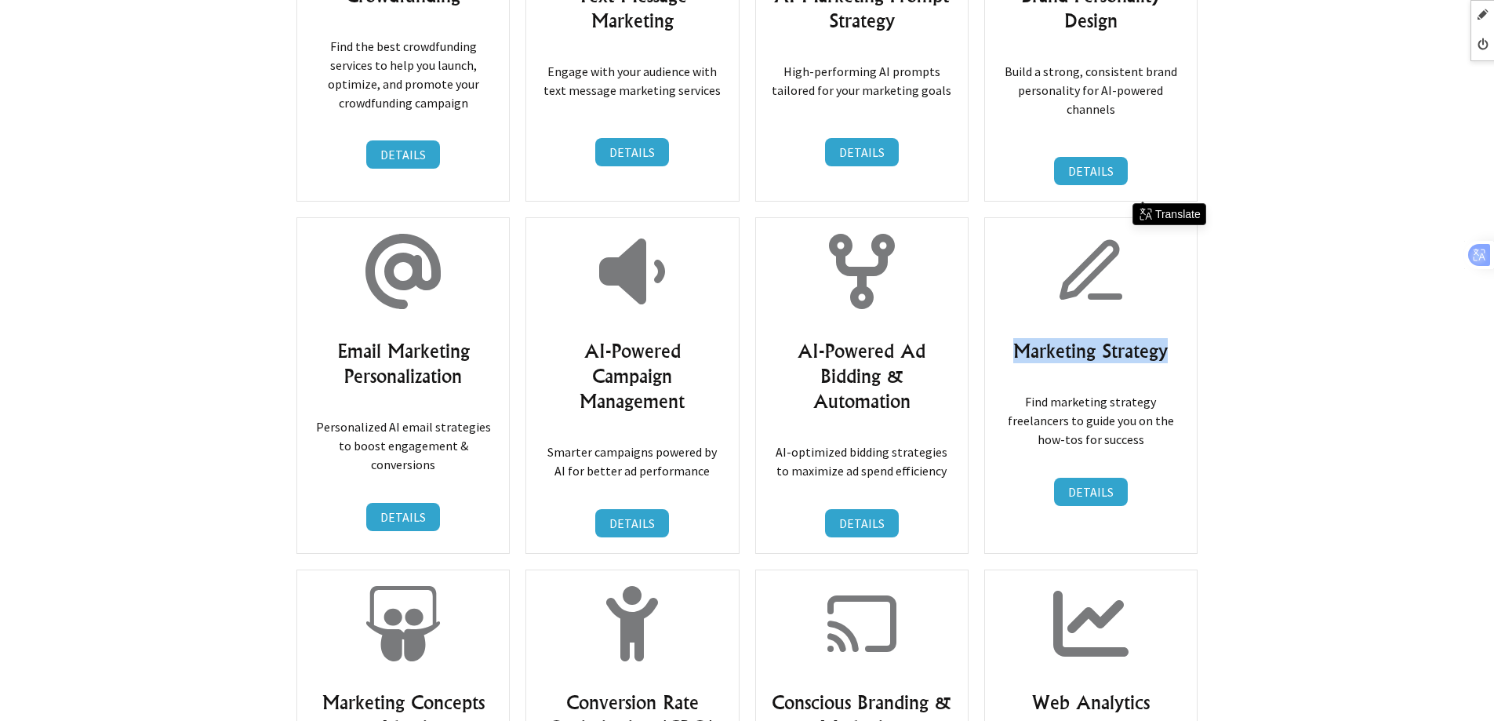
scroll to position [13411, 0]
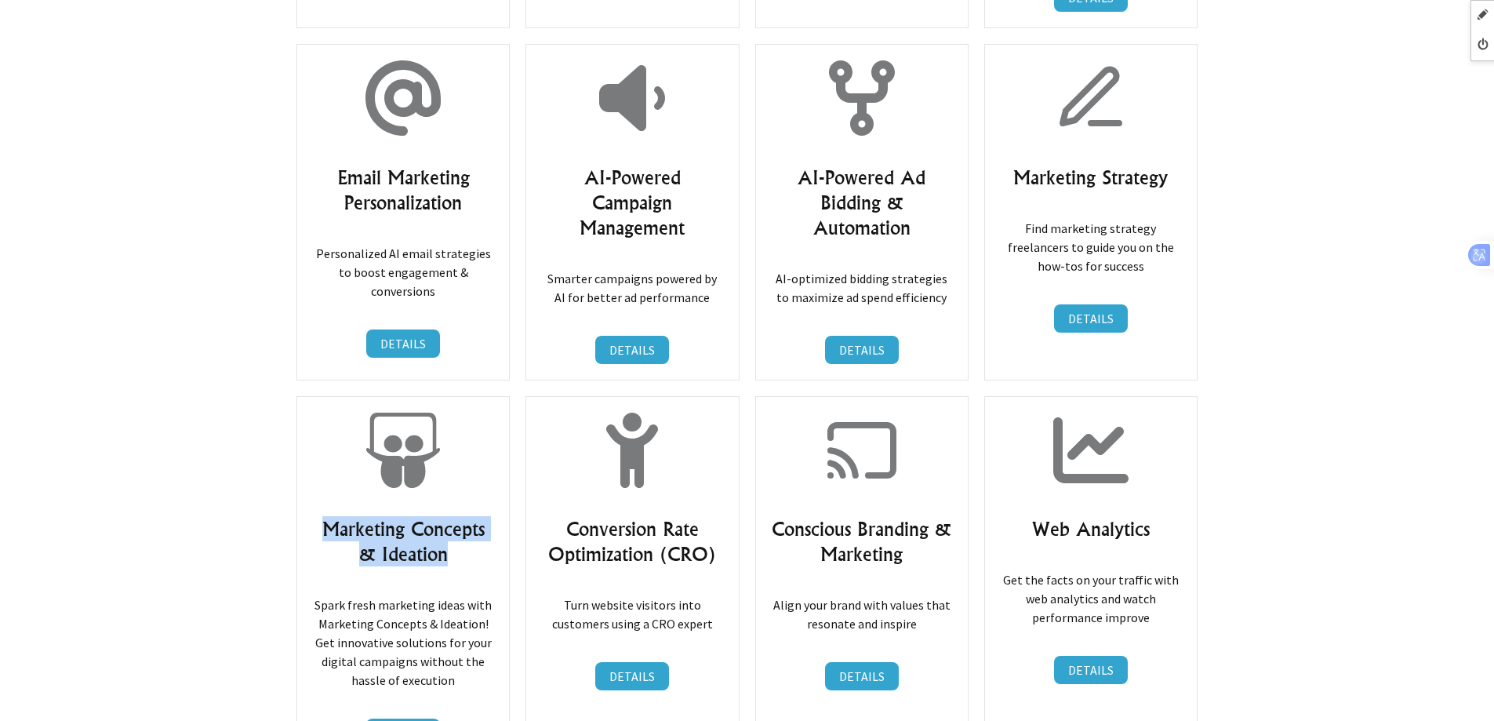
drag, startPoint x: 317, startPoint y: 355, endPoint x: 460, endPoint y: 388, distance: 147.5
click at [460, 516] on h3 "Marketing Concepts & Ideation" at bounding box center [403, 541] width 180 height 50
copy h3 "Marketing Concepts & Ideation"
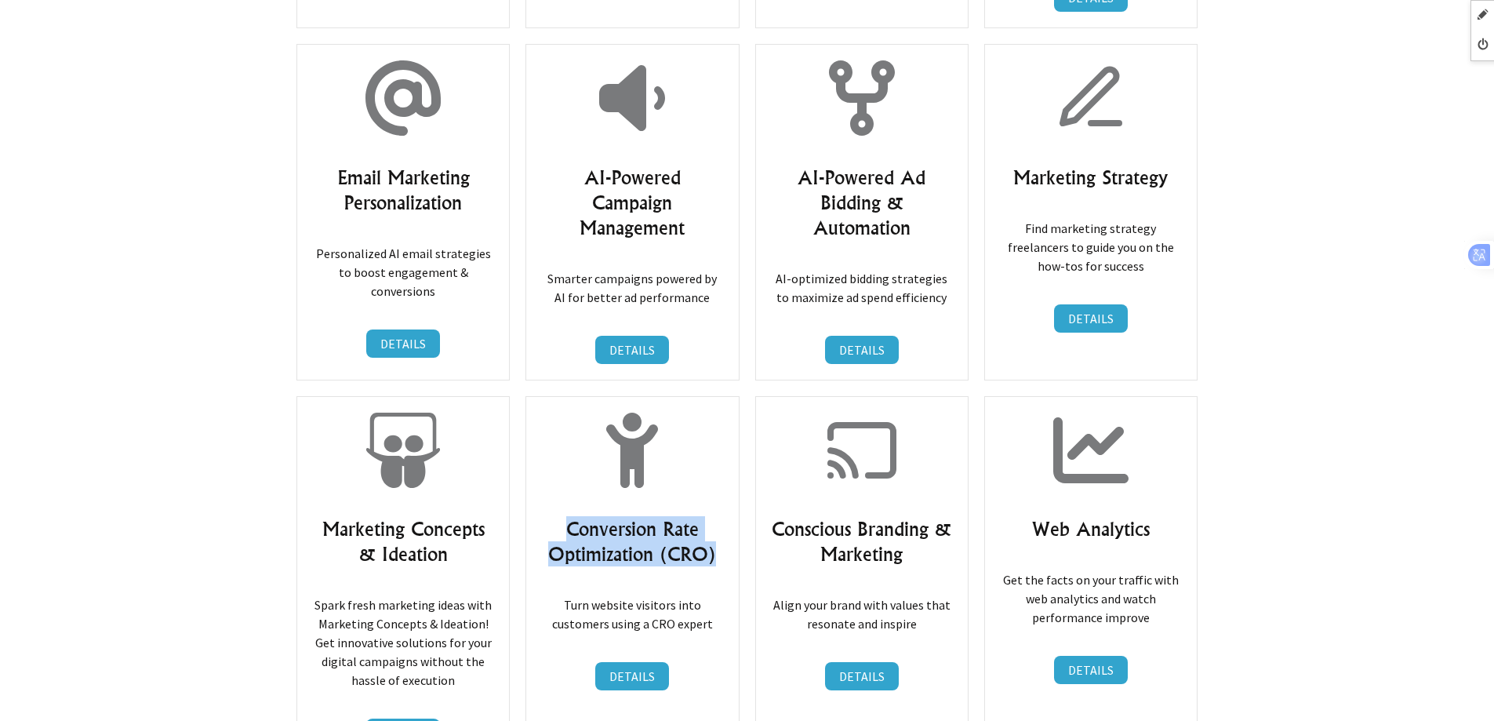
drag, startPoint x: 571, startPoint y: 362, endPoint x: 719, endPoint y: 389, distance: 150.6
click at [719, 516] on h3 "Conversion Rate Optimization (CRO)" at bounding box center [632, 541] width 180 height 50
copy h3 "Conversion Rate Optimization (CRO)"
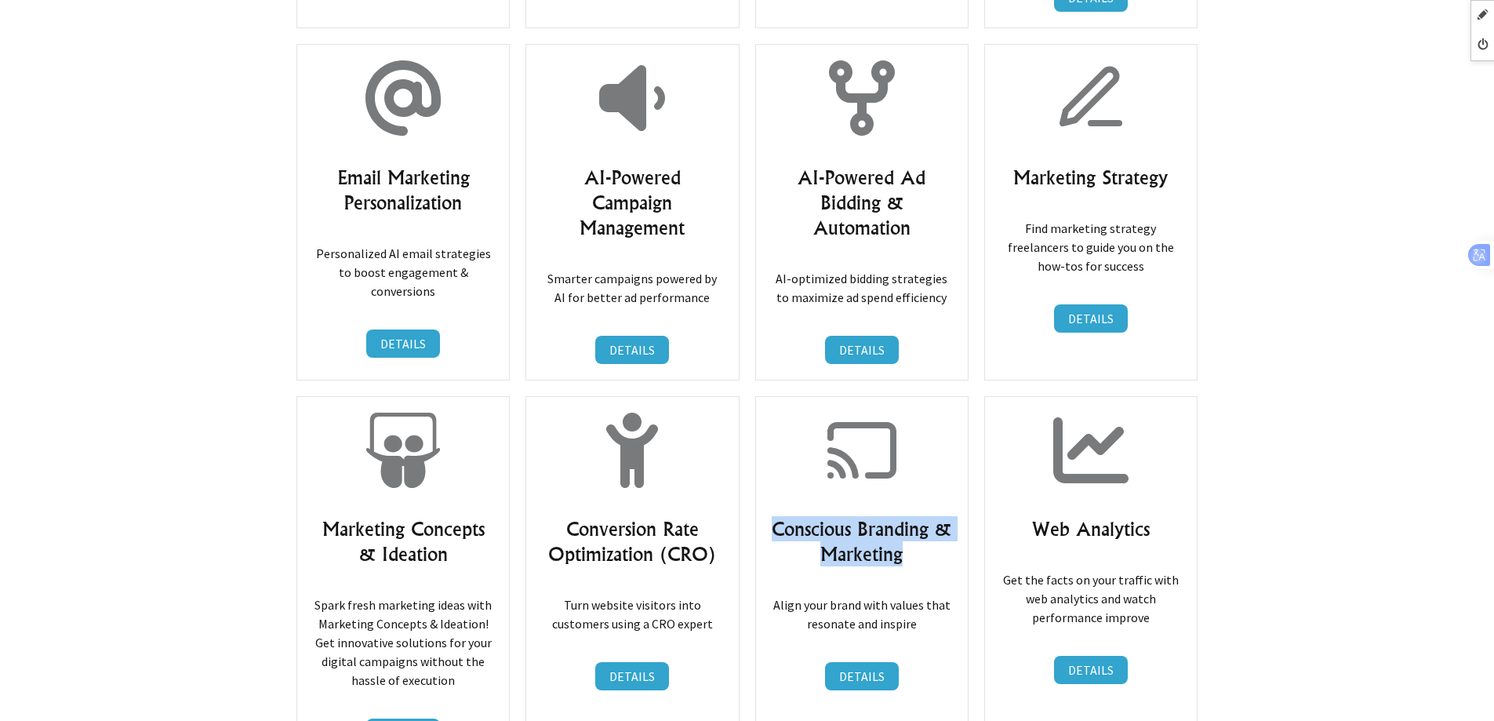
drag, startPoint x: 773, startPoint y: 362, endPoint x: 934, endPoint y: 384, distance: 162.4
click at [934, 516] on h3 "Conscious Branding & Marketing" at bounding box center [862, 541] width 180 height 50
copy h3 "Conscious Branding & Marketing"
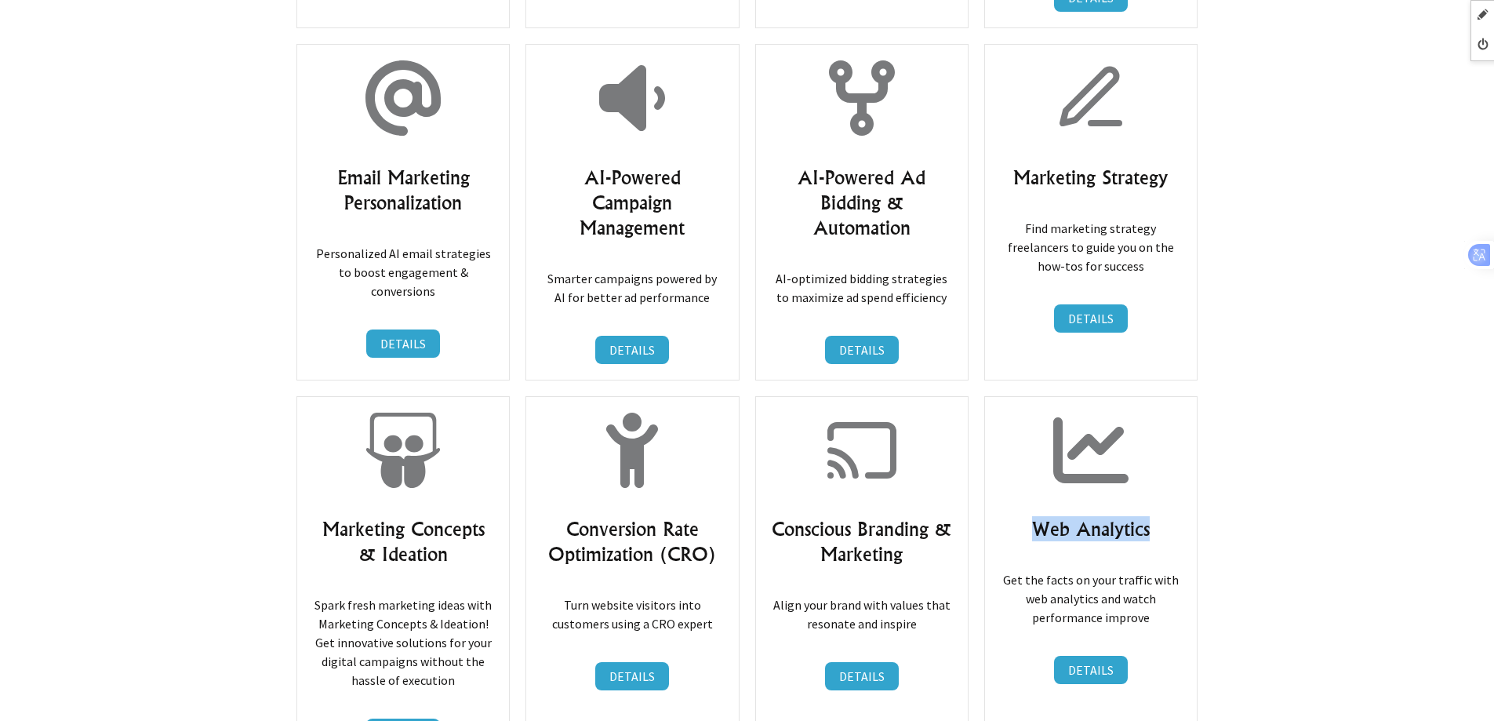
drag, startPoint x: 1063, startPoint y: 364, endPoint x: 1203, endPoint y: 364, distance: 140.4
copy h3 "Web Analytics"
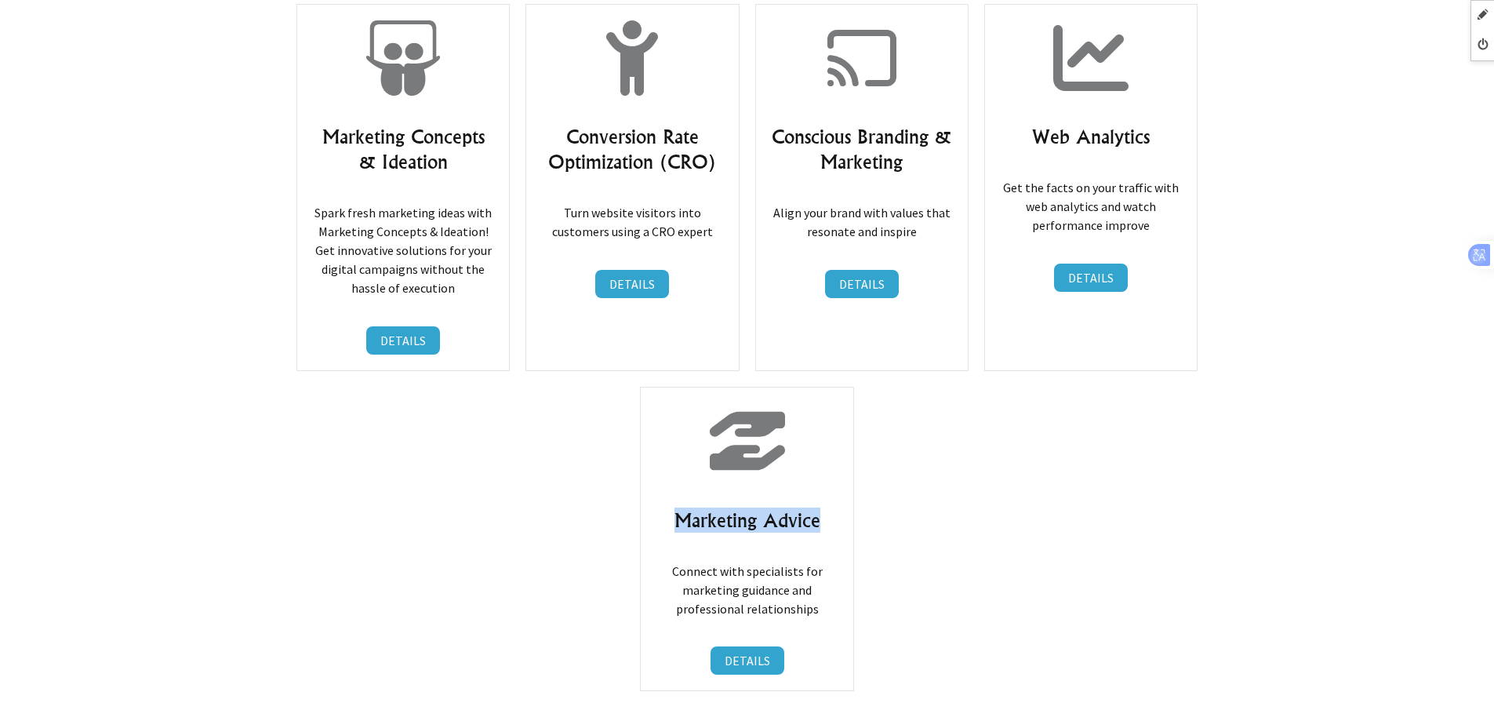
drag, startPoint x: 795, startPoint y: 355, endPoint x: 877, endPoint y: 356, distance: 82.4
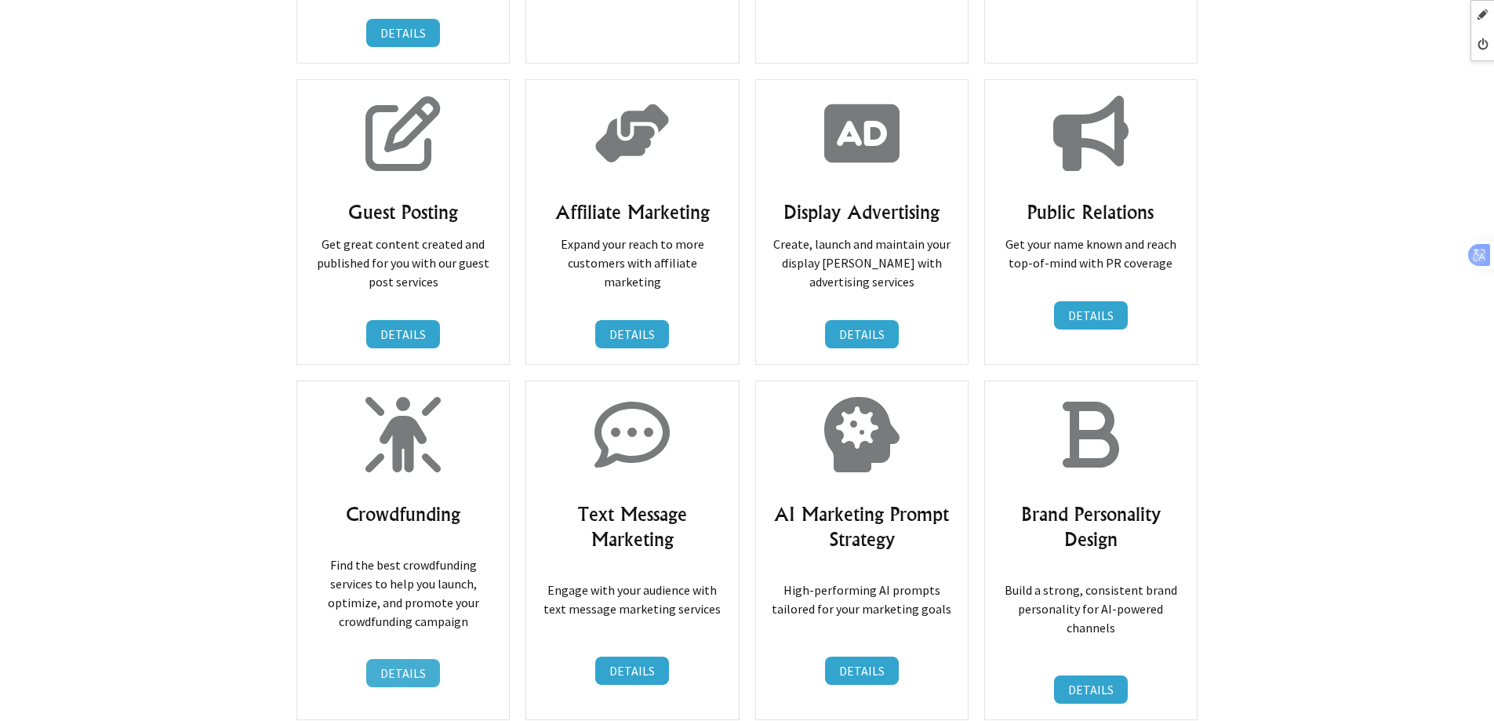
scroll to position [12548, 0]
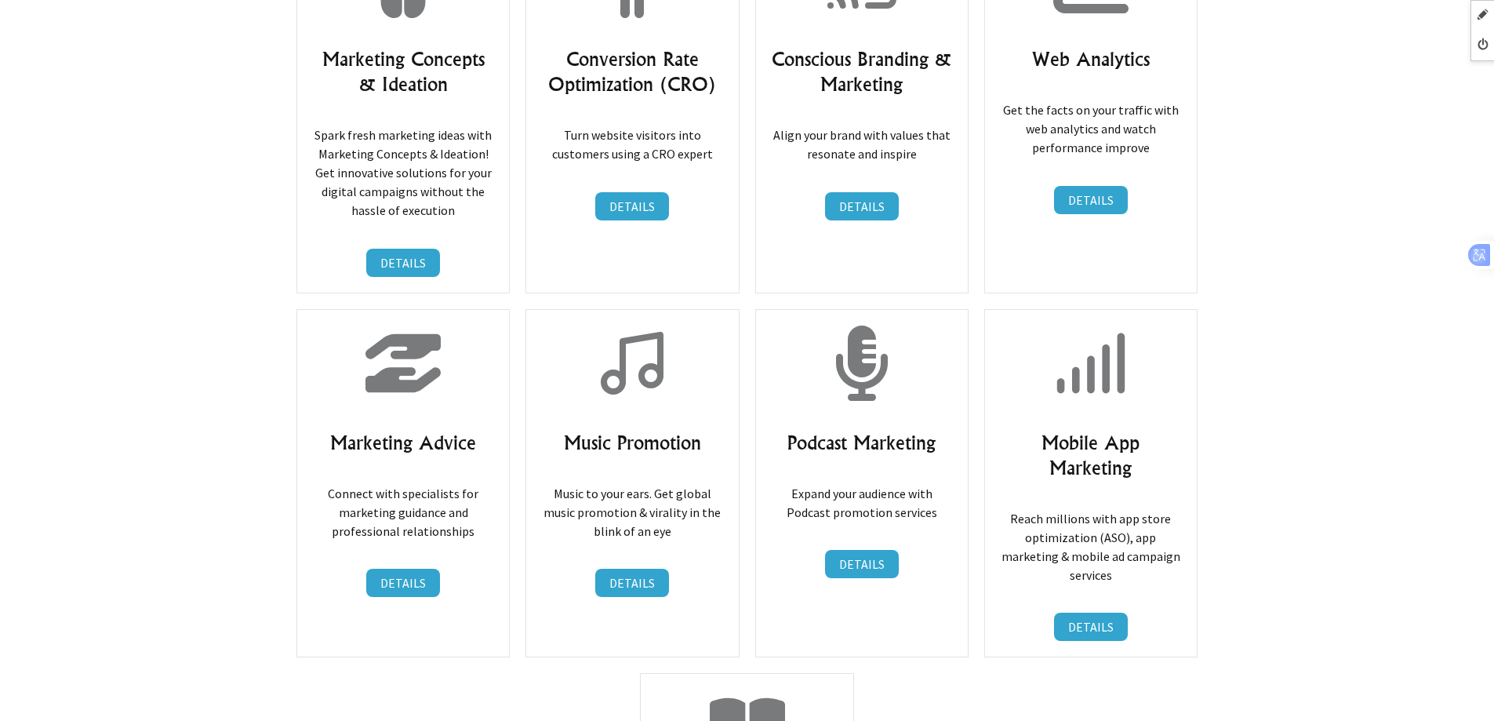
scroll to position [13882, 0]
drag, startPoint x: 552, startPoint y: 273, endPoint x: 714, endPoint y: 273, distance: 161.6
click at [714, 429] on h3 "Music Promotion" at bounding box center [632, 441] width 180 height 25
copy h3 "Music Promotion"
drag, startPoint x: 785, startPoint y: 271, endPoint x: 945, endPoint y: 271, distance: 160.0
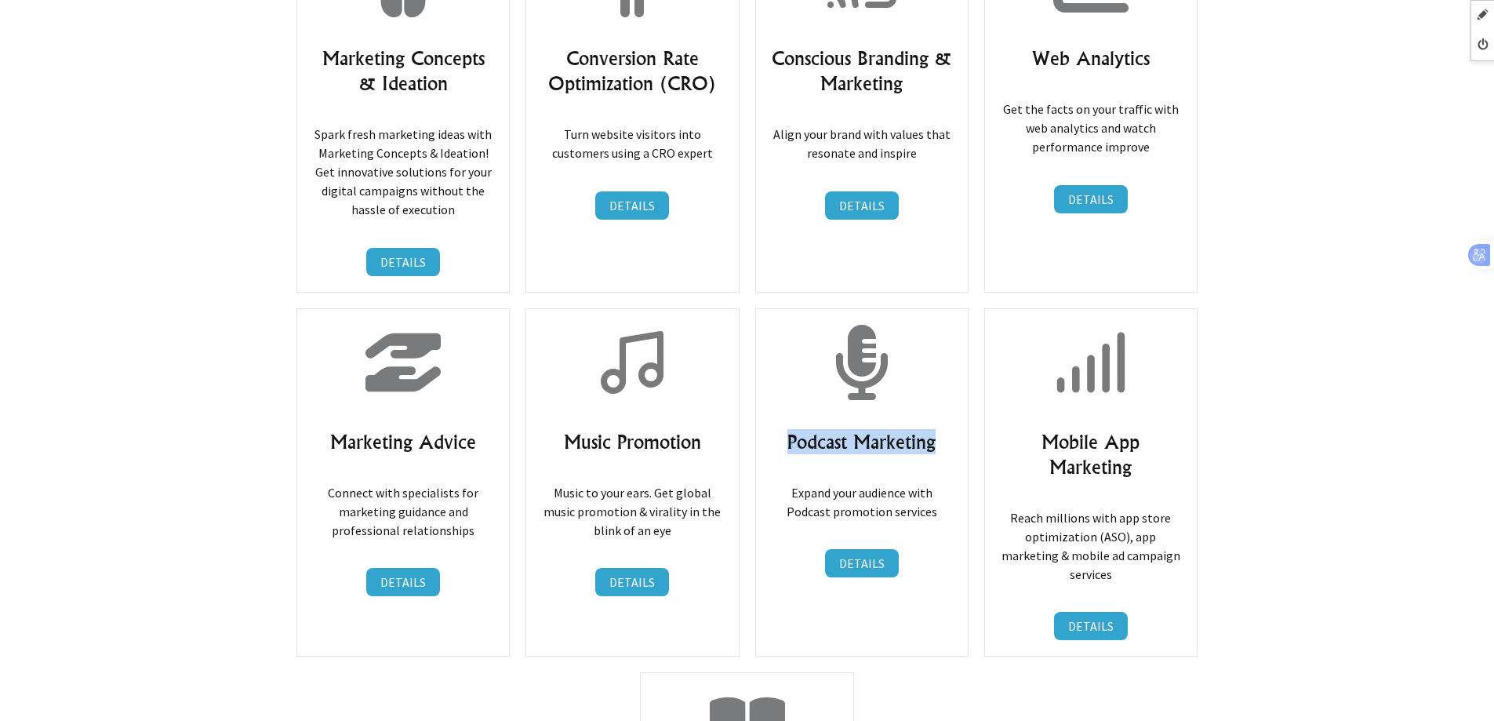
click at [945, 429] on h3 "Podcast Marketing" at bounding box center [862, 441] width 180 height 25
copy h3 "Podcast Marketing"
drag, startPoint x: 1097, startPoint y: 280, endPoint x: 1163, endPoint y: 307, distance: 70.4
click at [1163, 429] on h3 "Mobile App Marketing" at bounding box center [1091, 454] width 180 height 50
copy h3 "Mobile App Marketing"
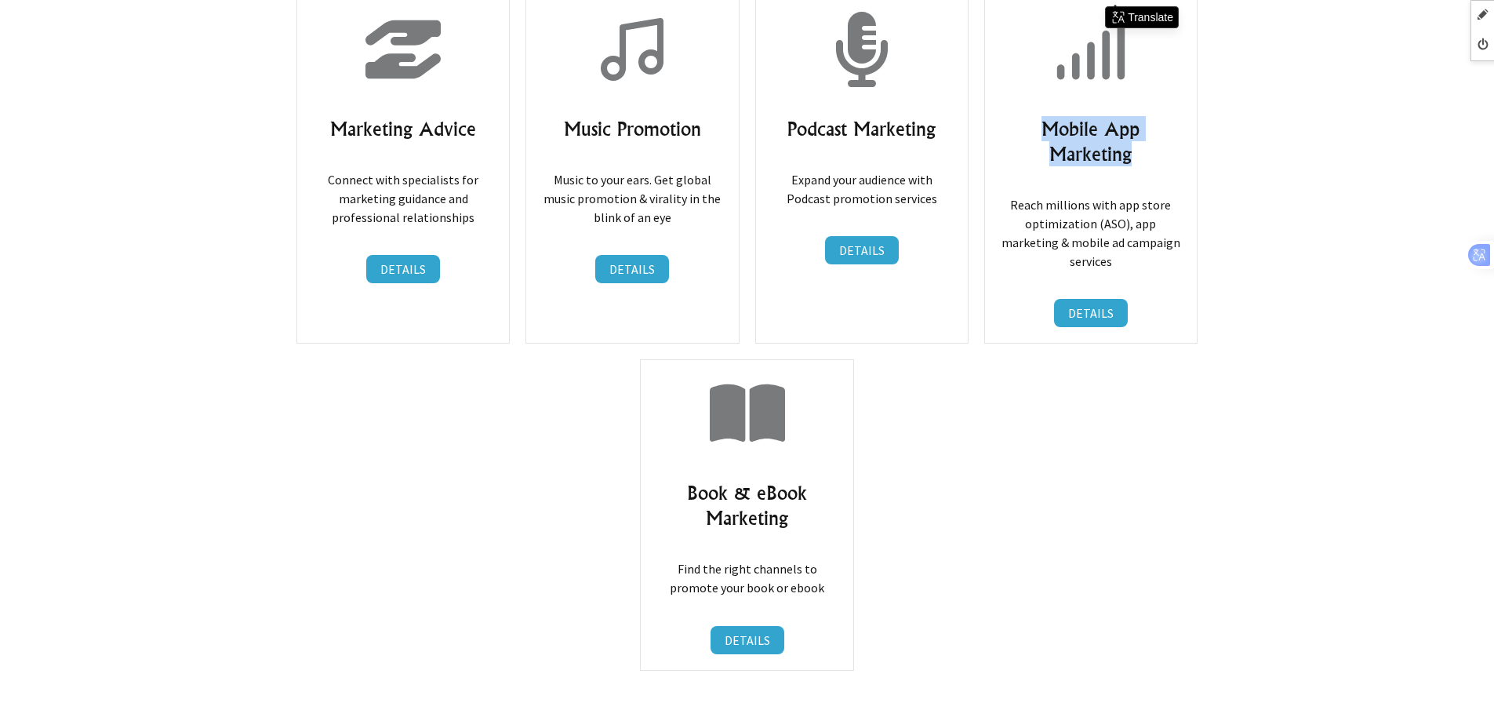
scroll to position [14196, 0]
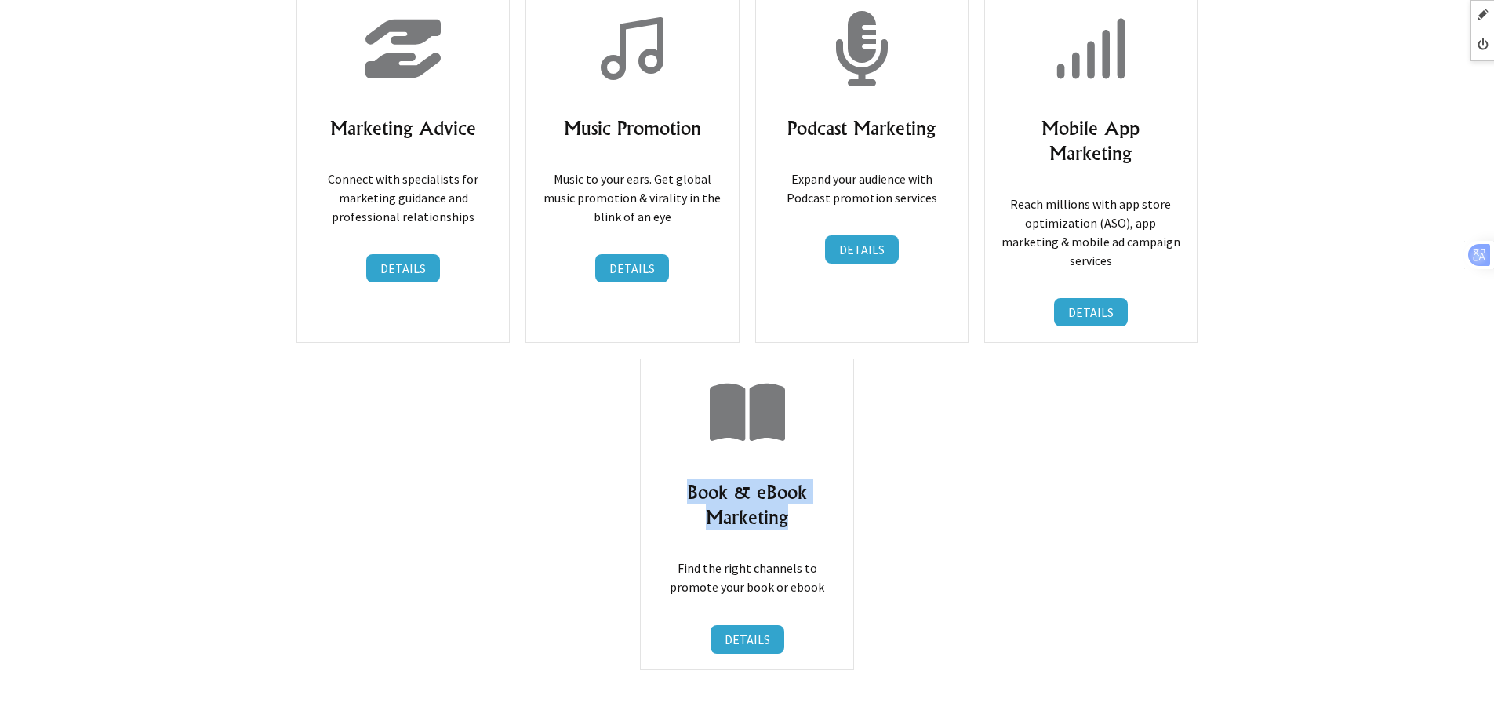
drag, startPoint x: 680, startPoint y: 305, endPoint x: 811, endPoint y: 343, distance: 136.3
click at [811, 479] on h3 "Book & eBook Marketing" at bounding box center [747, 504] width 180 height 50
copy h3 "Book & eBook Marketing"
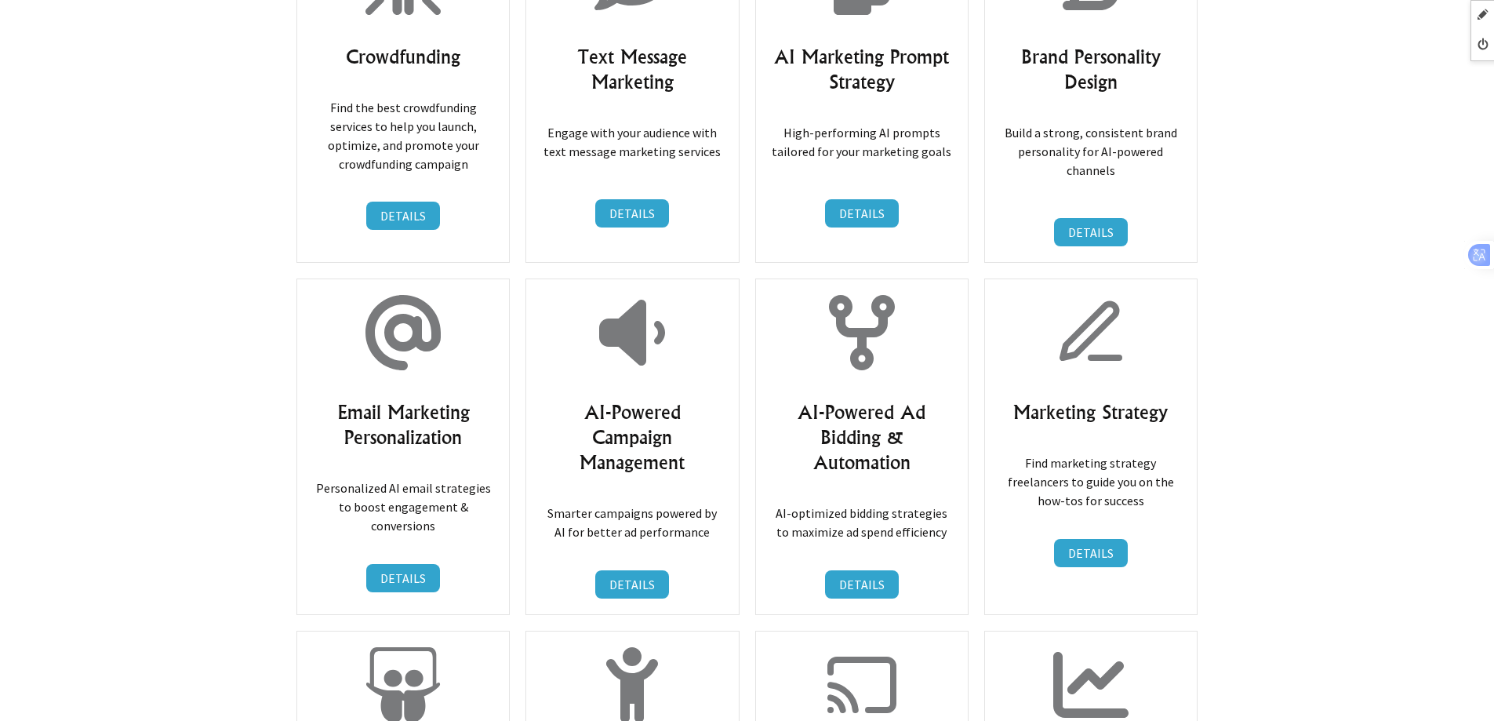
scroll to position [13176, 0]
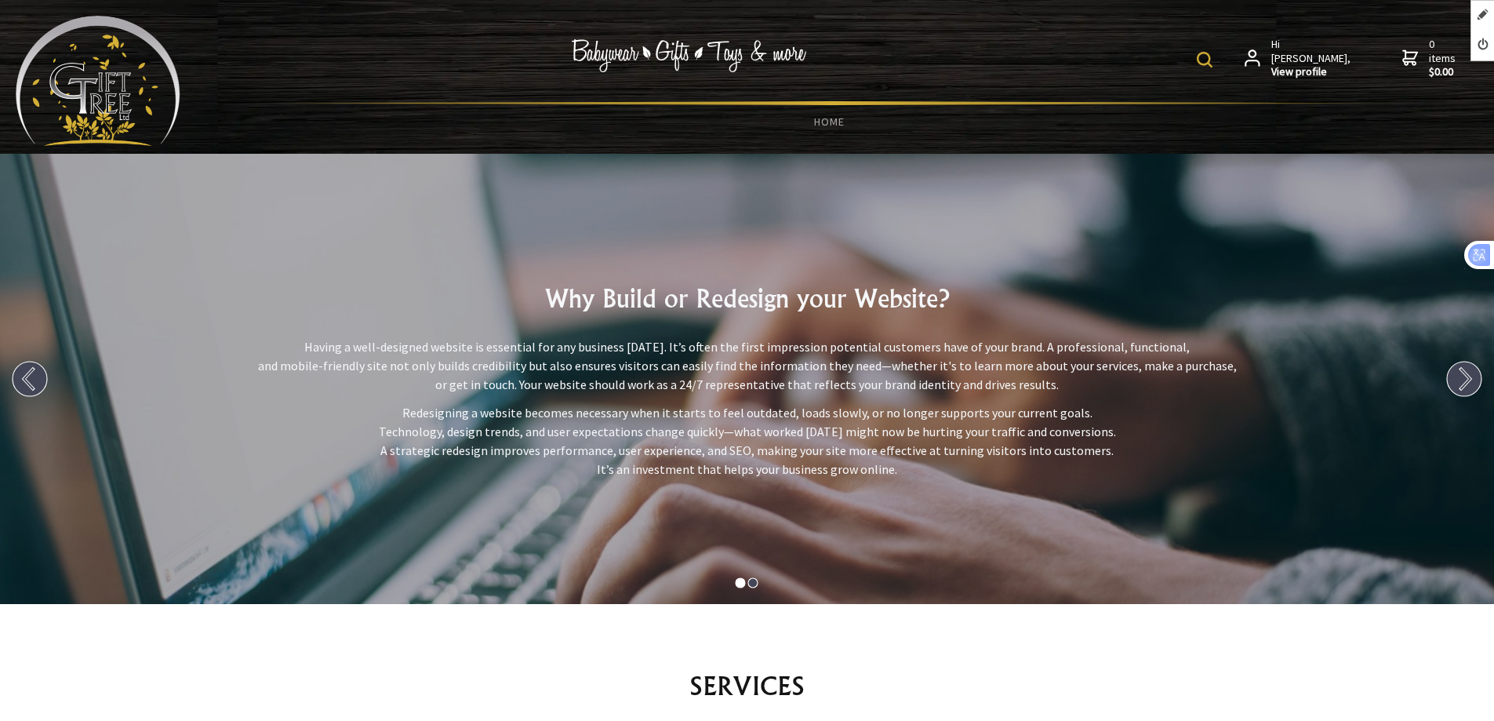
scroll to position [13176, 0]
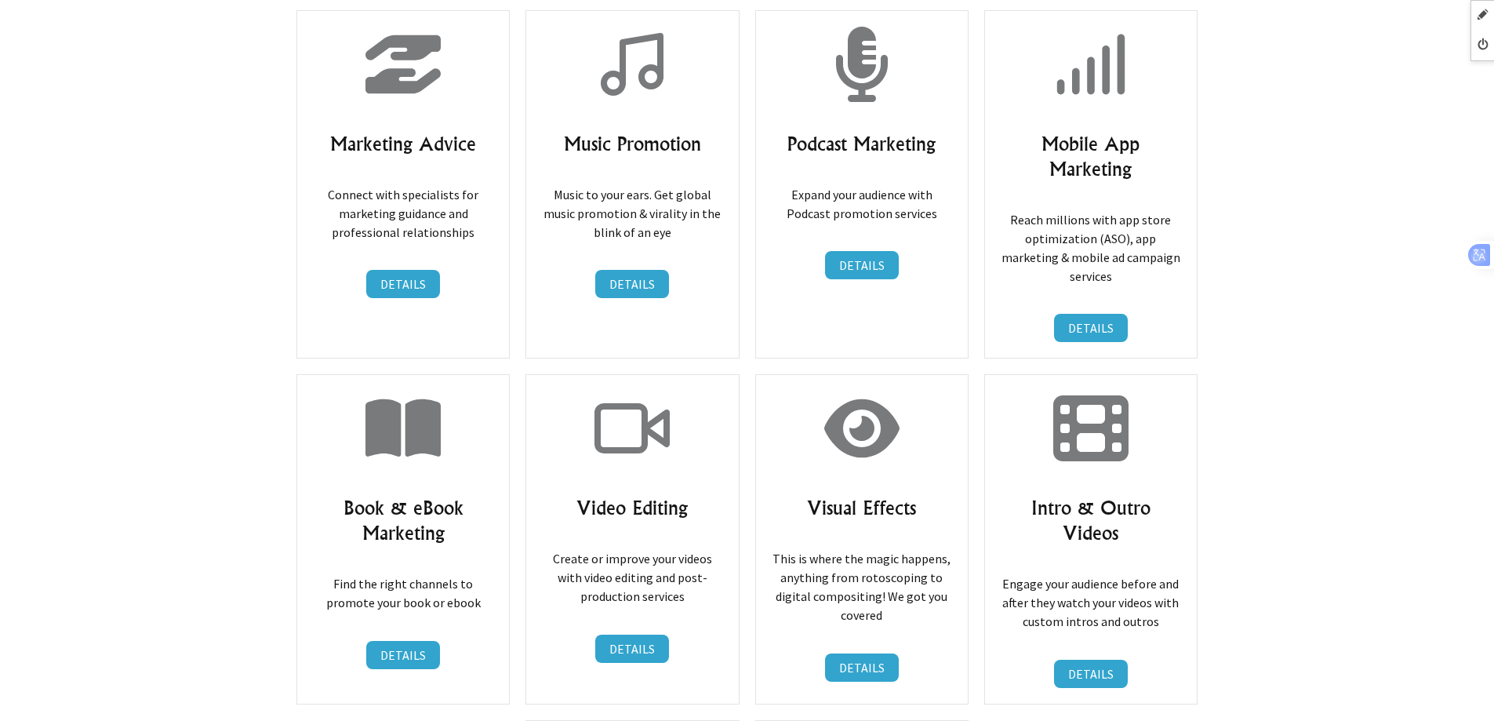
scroll to position [14196, 0]
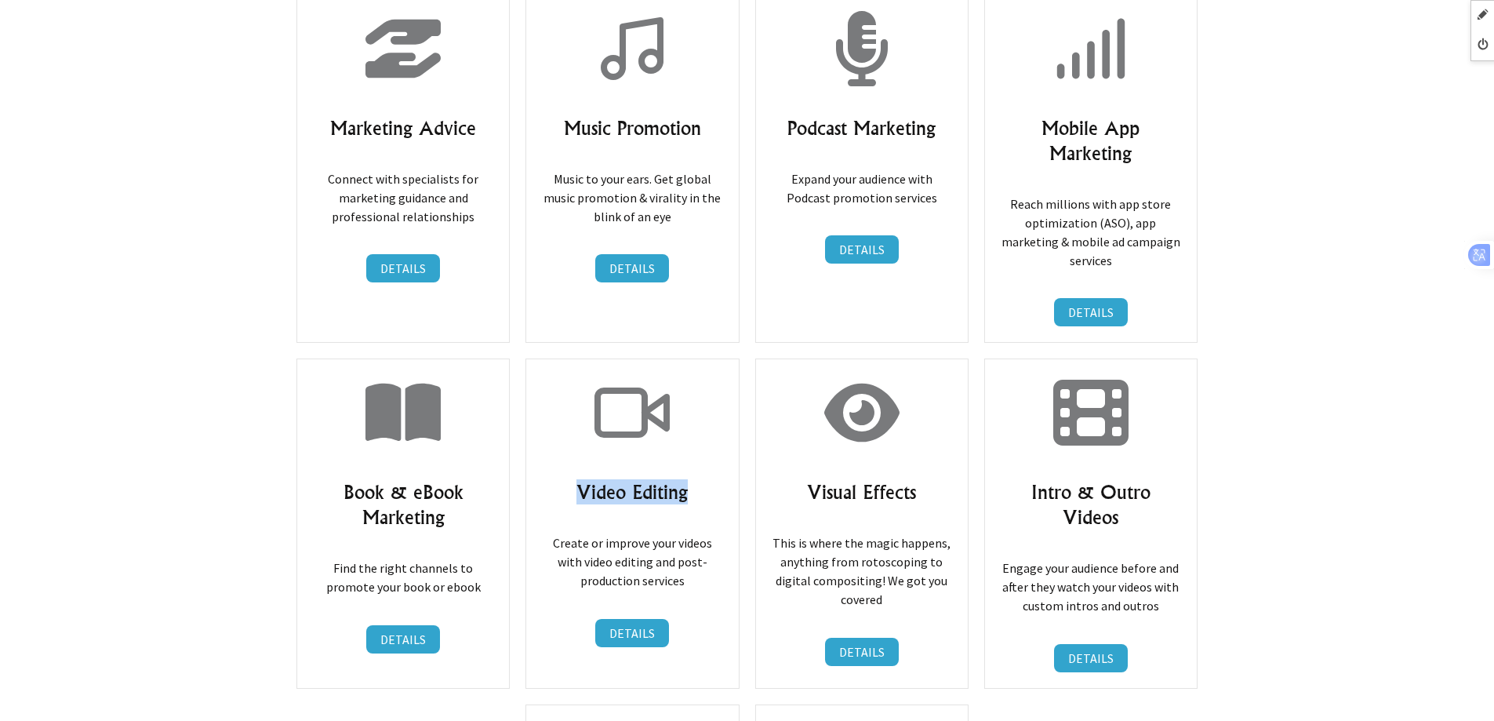
drag, startPoint x: 577, startPoint y: 299, endPoint x: 707, endPoint y: 299, distance: 129.4
click at [707, 479] on h3 "Video Editing" at bounding box center [632, 491] width 180 height 25
copy h3 "Video Editing"
drag, startPoint x: 800, startPoint y: 309, endPoint x: 930, endPoint y: 307, distance: 129.5
click at [930, 479] on h3 "Visual Effects" at bounding box center [862, 491] width 180 height 25
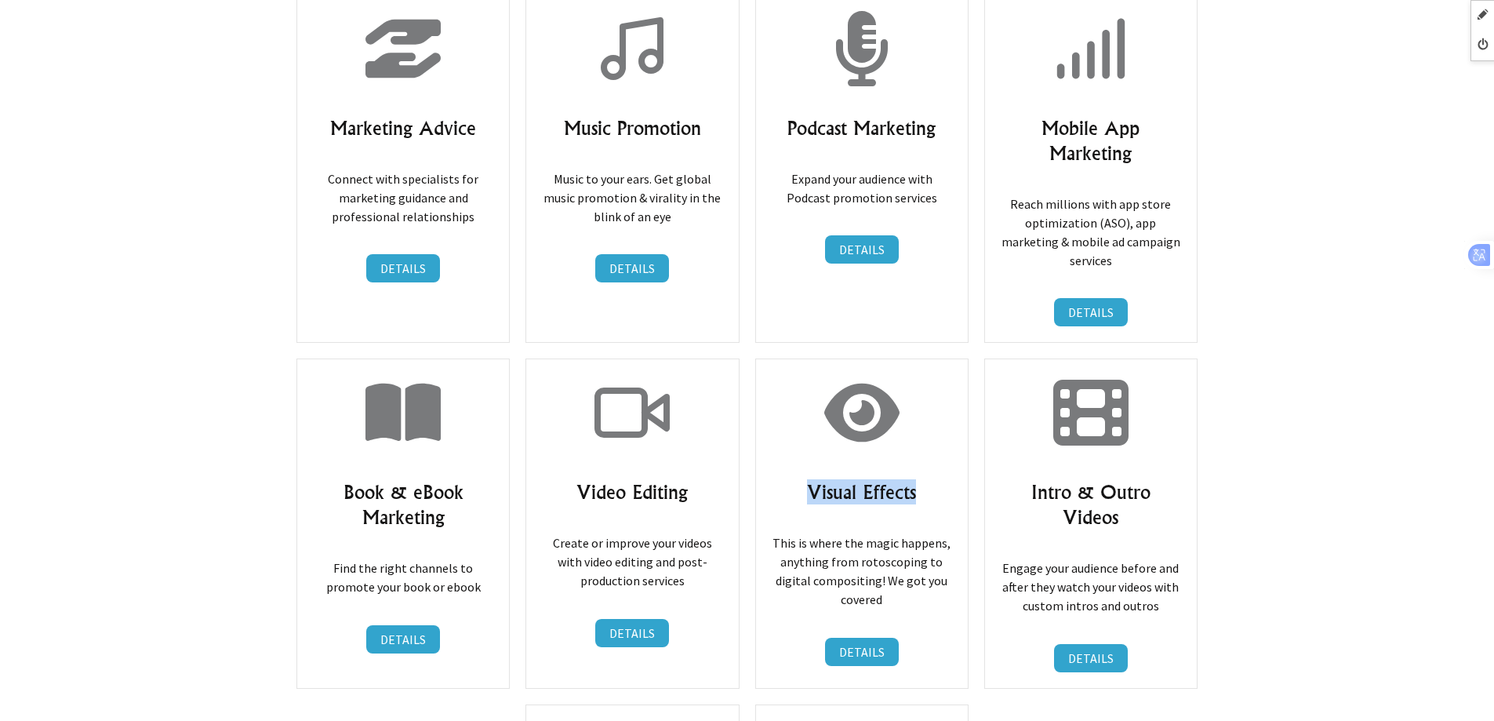
copy h3 "Visual Effects"
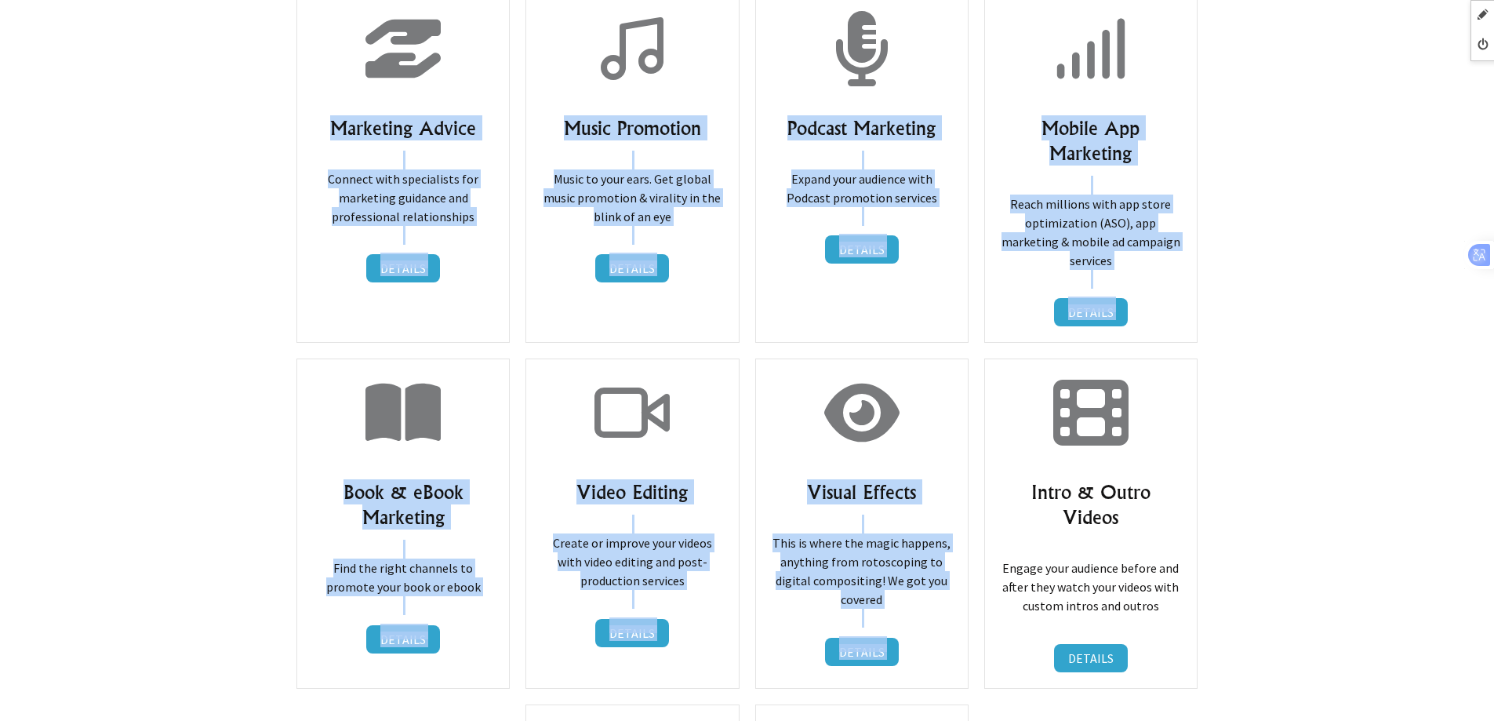
drag, startPoint x: 1004, startPoint y: 307, endPoint x: 1242, endPoint y: 308, distance: 237.7
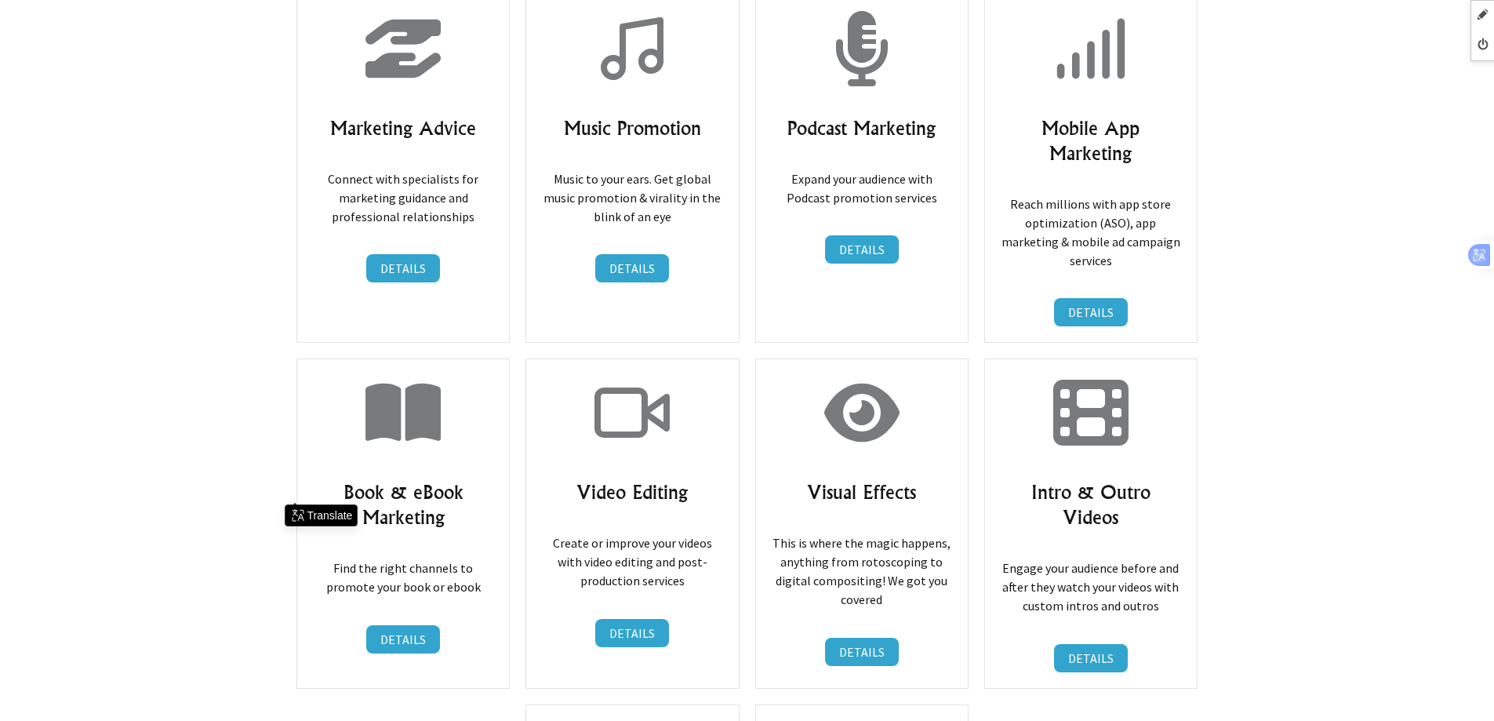
click at [1013, 479] on h3 "Intro & Outro Videos" at bounding box center [1091, 504] width 180 height 50
drag, startPoint x: 1005, startPoint y: 310, endPoint x: 1184, endPoint y: 304, distance: 178.9
click at [1184, 358] on div "Intro & Outro Videos Engage your audience before and after they watch your vide…" at bounding box center [1090, 522] width 213 height 329
click at [989, 358] on div "Intro & Outro Videos Engage your audience before and after they watch your vide…" at bounding box center [1090, 522] width 213 height 329
drag, startPoint x: 997, startPoint y: 307, endPoint x: 1183, endPoint y: 305, distance: 185.9
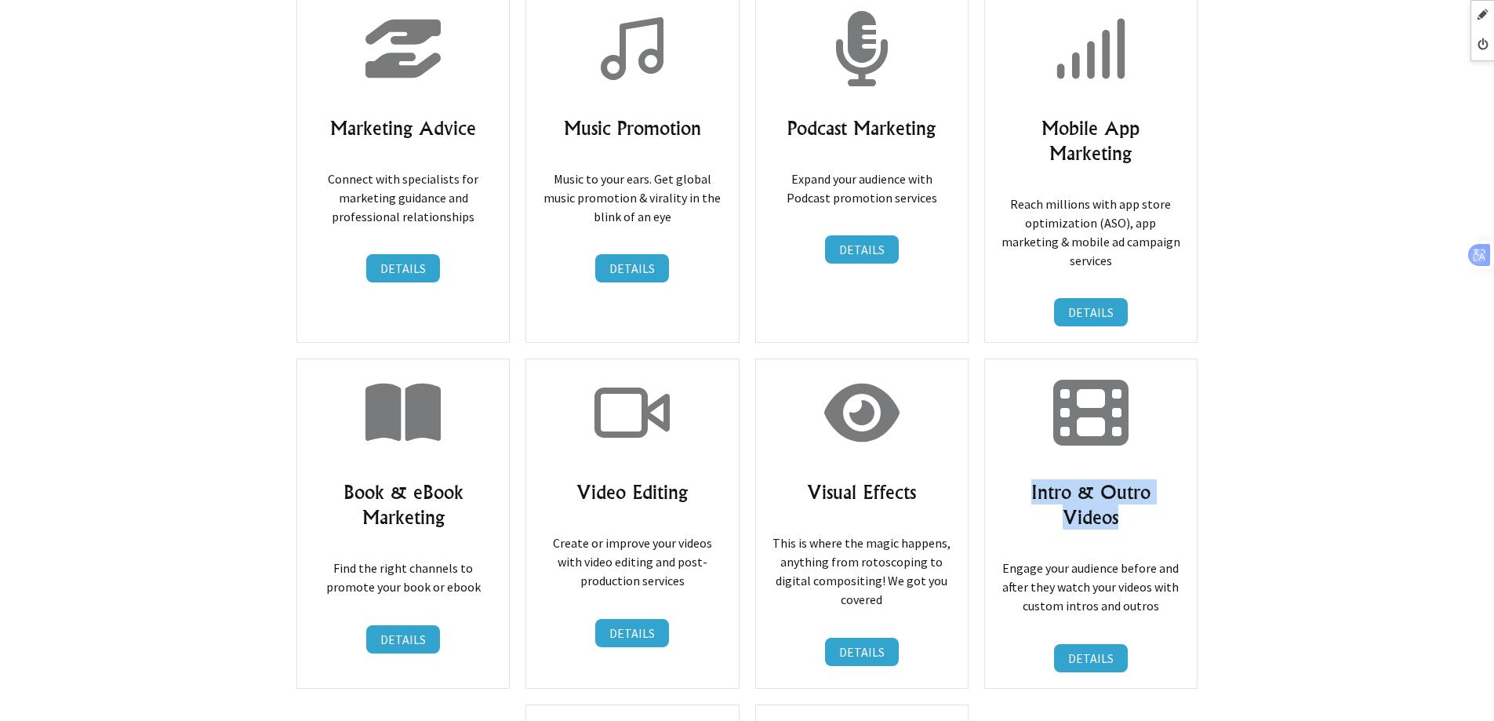
click at [1183, 358] on div "Intro & Outro Videos Engage your audience before and after they watch your vide…" at bounding box center [1090, 522] width 213 height 329
copy h3 "Intro & Outro Videos"
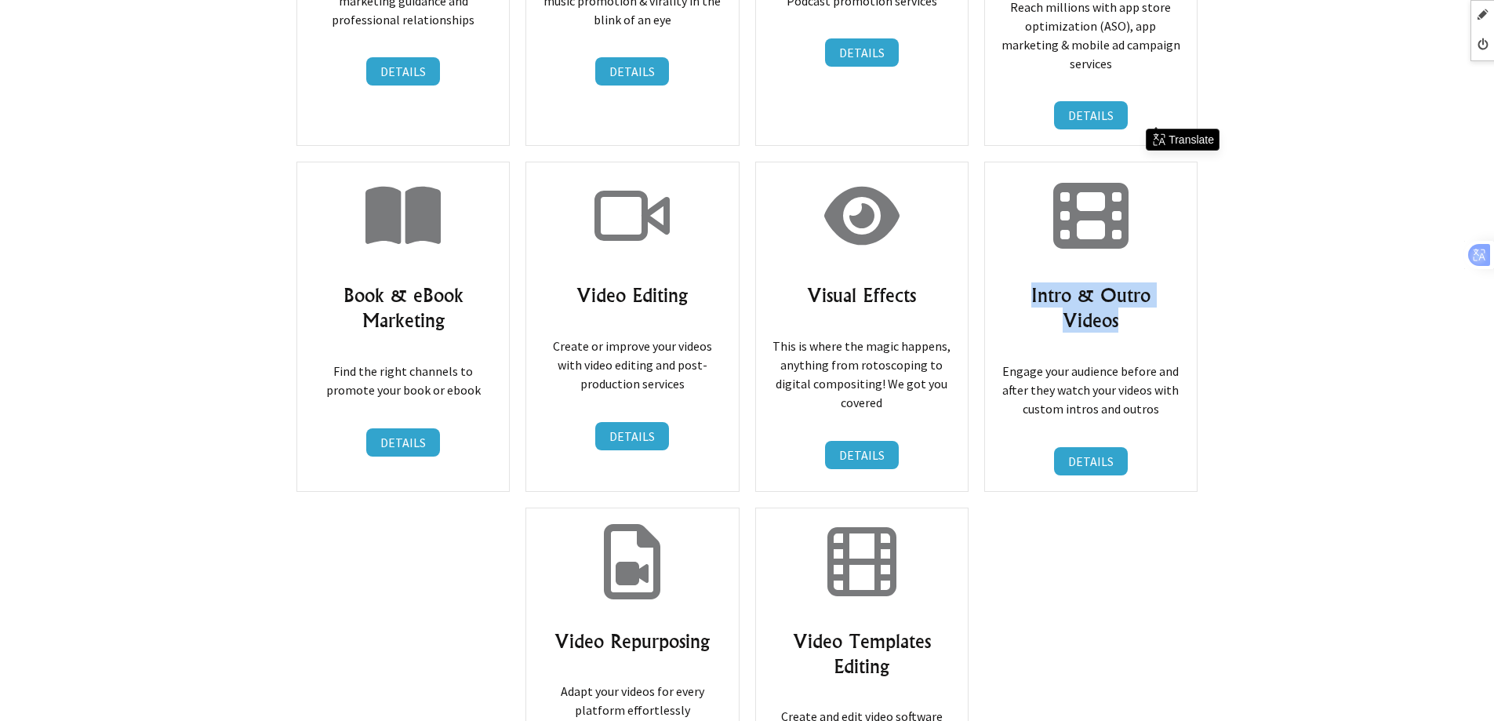
scroll to position [14509, 0]
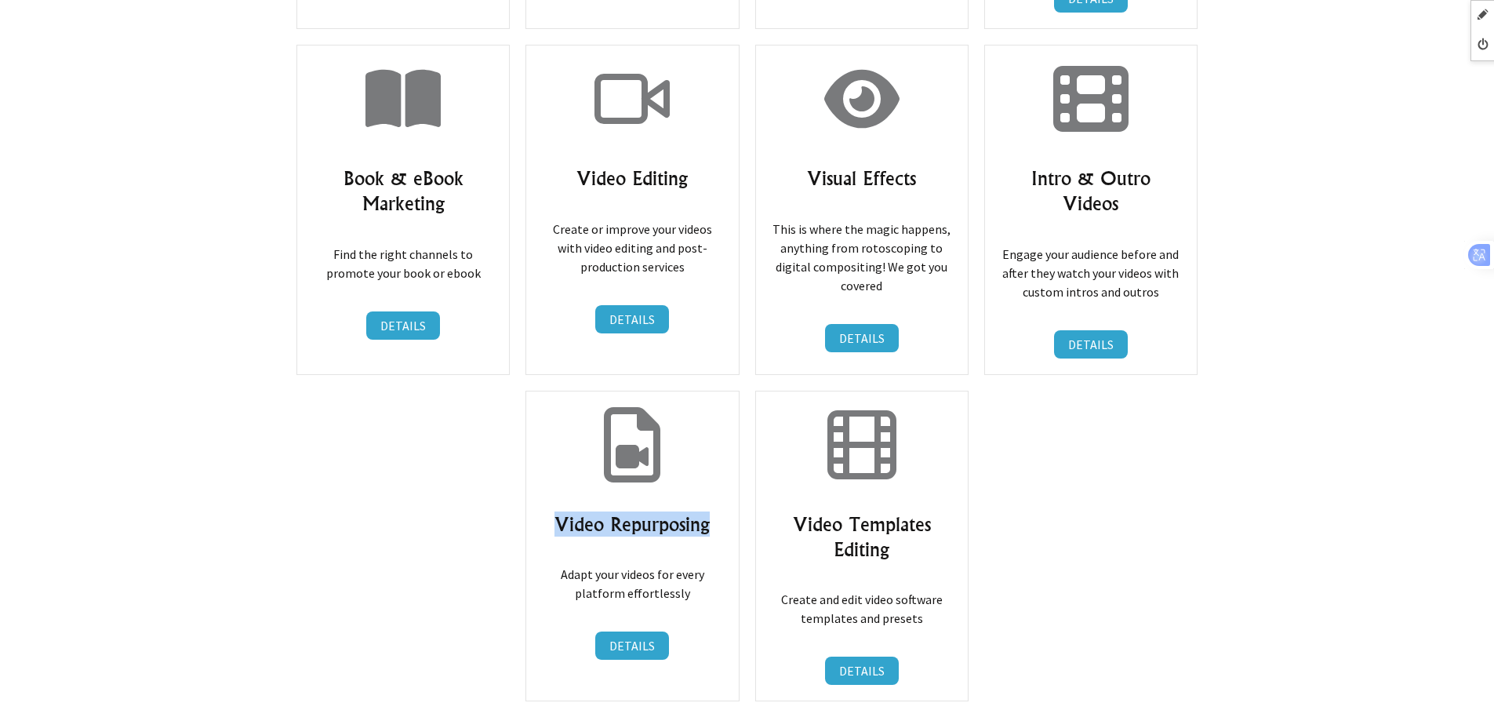
drag, startPoint x: 552, startPoint y: 331, endPoint x: 731, endPoint y: 332, distance: 178.8
click at [731, 391] on div "Video Repurposing Adapt your videos for every platform effortlessly DETAILS DET…" at bounding box center [632, 546] width 213 height 311
copy h3 "Video Repurposing"
drag, startPoint x: 798, startPoint y: 334, endPoint x: 938, endPoint y: 352, distance: 141.6
click at [940, 511] on h3 "Video Templates Editing" at bounding box center [862, 536] width 180 height 50
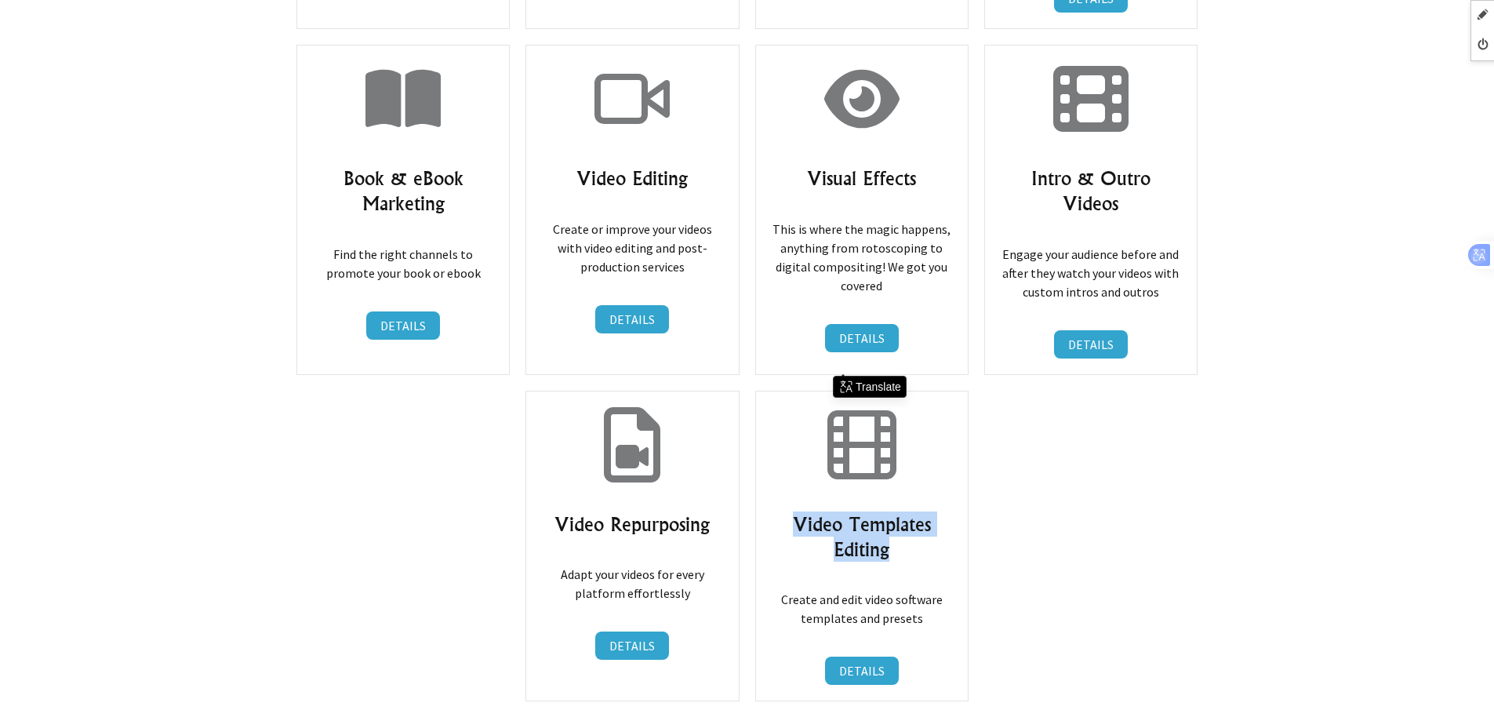
copy h3 "Video Templates Editing"
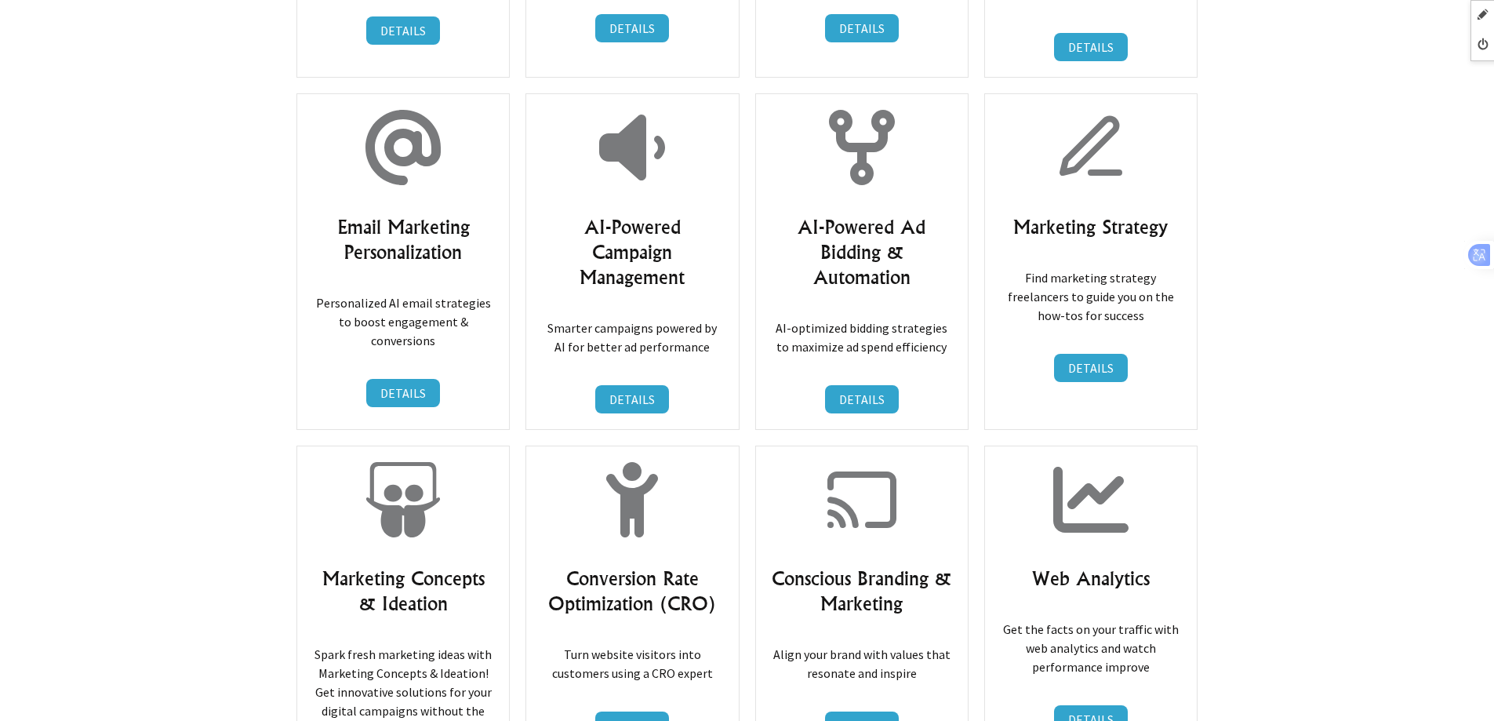
scroll to position [13333, 0]
